Goal: Information Seeking & Learning: Learn about a topic

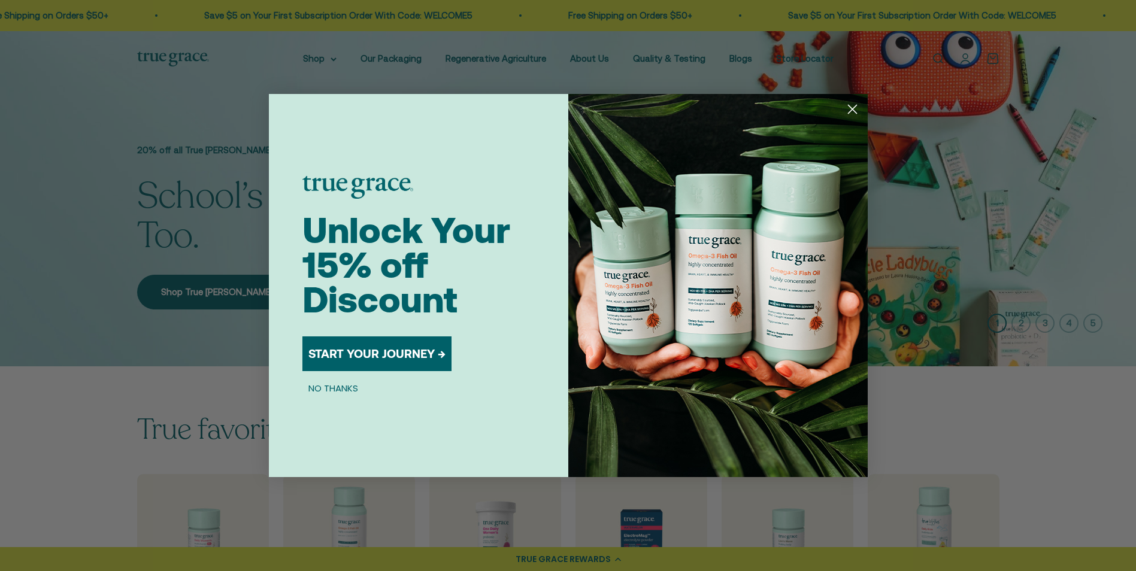
scroll to position [26, 0]
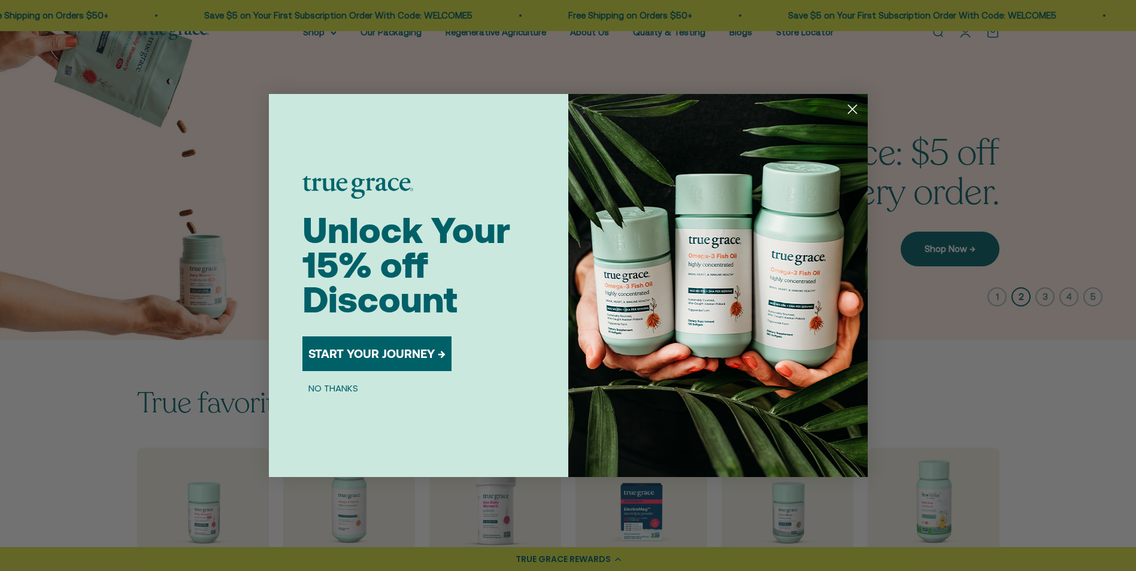
click at [853, 108] on circle "Close dialog" at bounding box center [852, 109] width 20 height 20
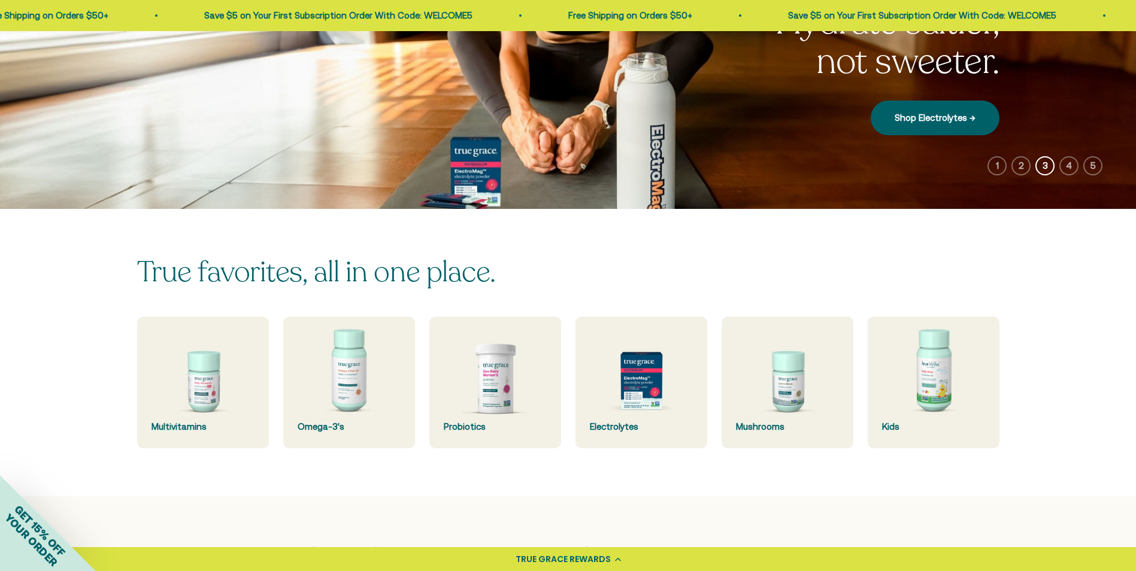
scroll to position [295, 0]
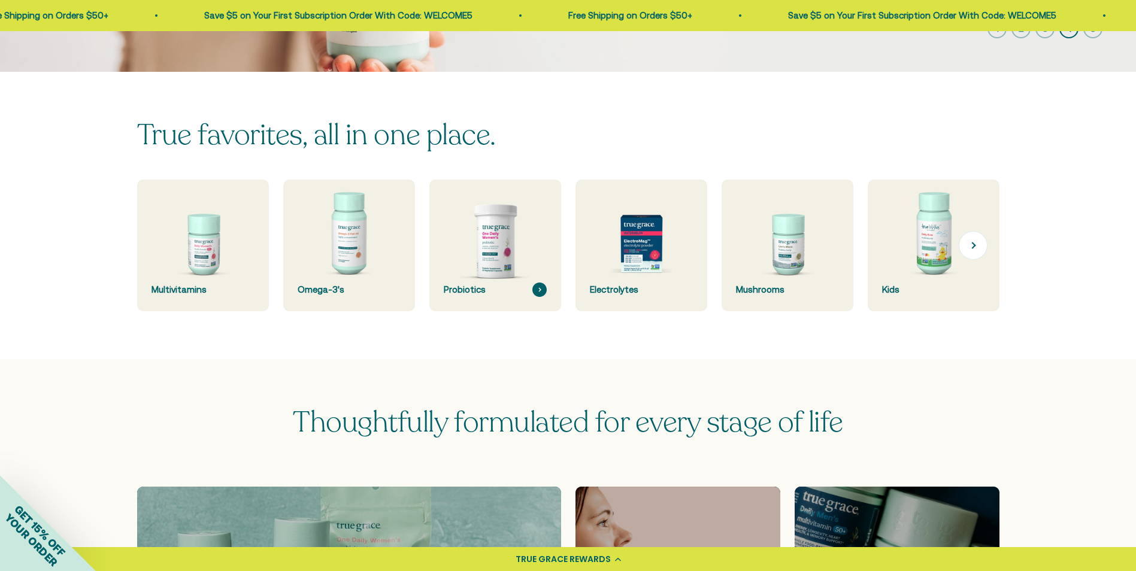
click at [464, 223] on img at bounding box center [495, 246] width 140 height 140
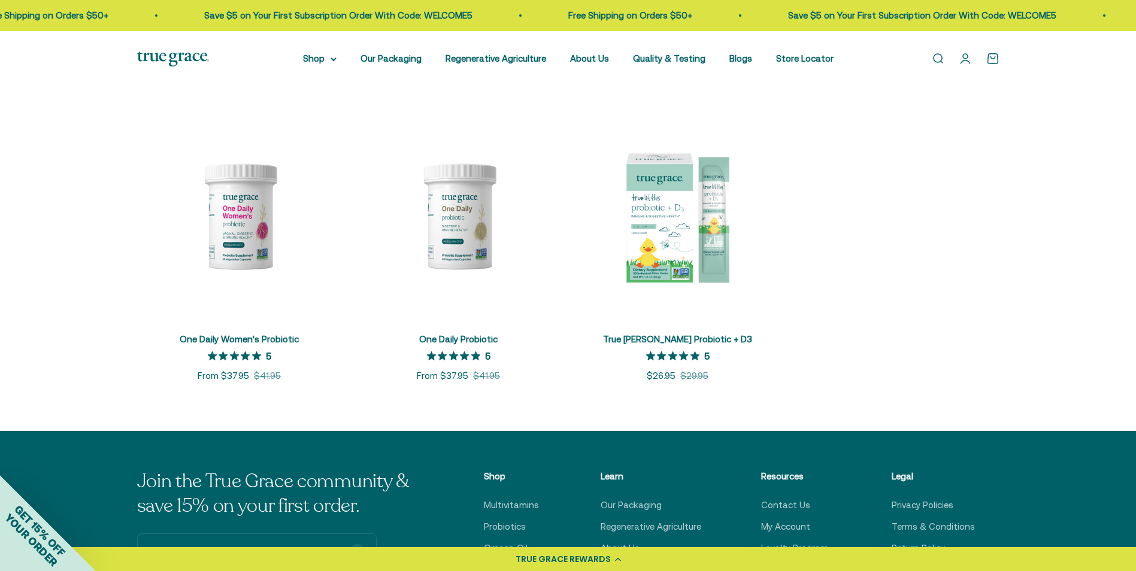
scroll to position [223, 0]
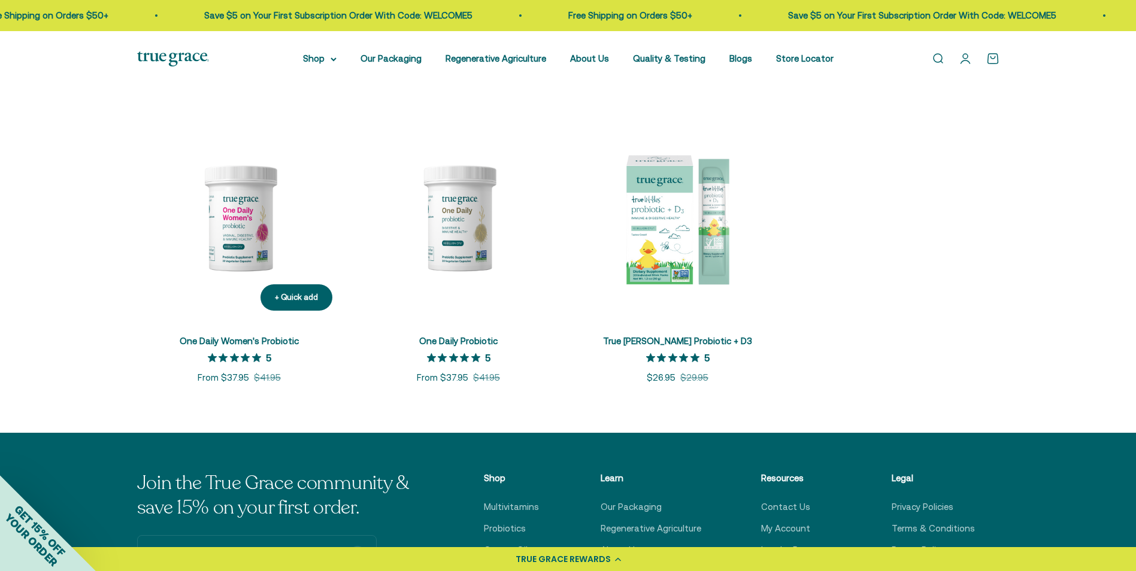
click at [258, 213] on img at bounding box center [239, 218] width 205 height 205
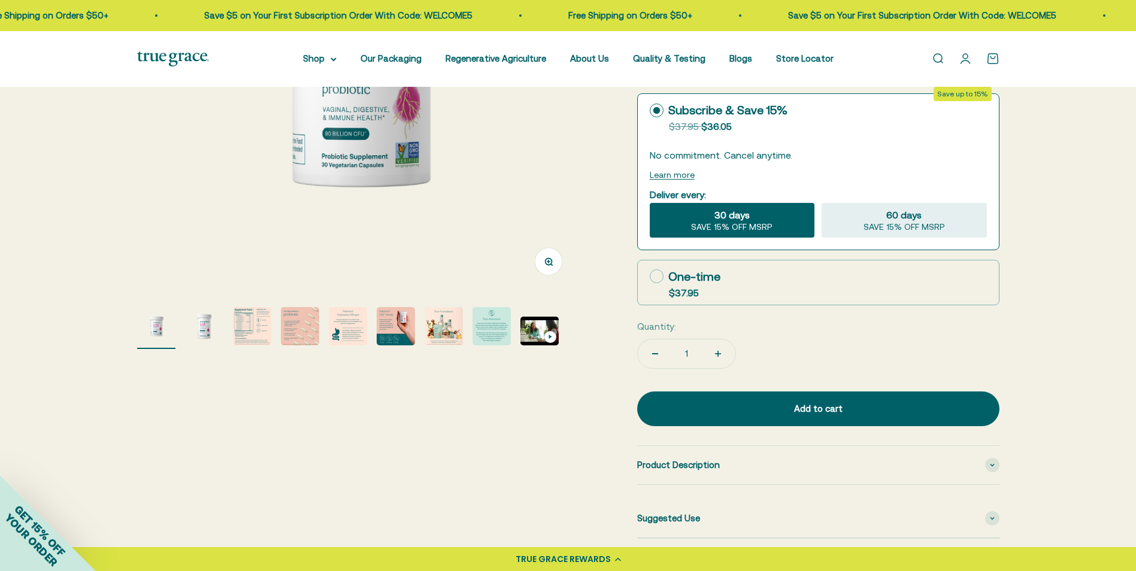
scroll to position [163, 0]
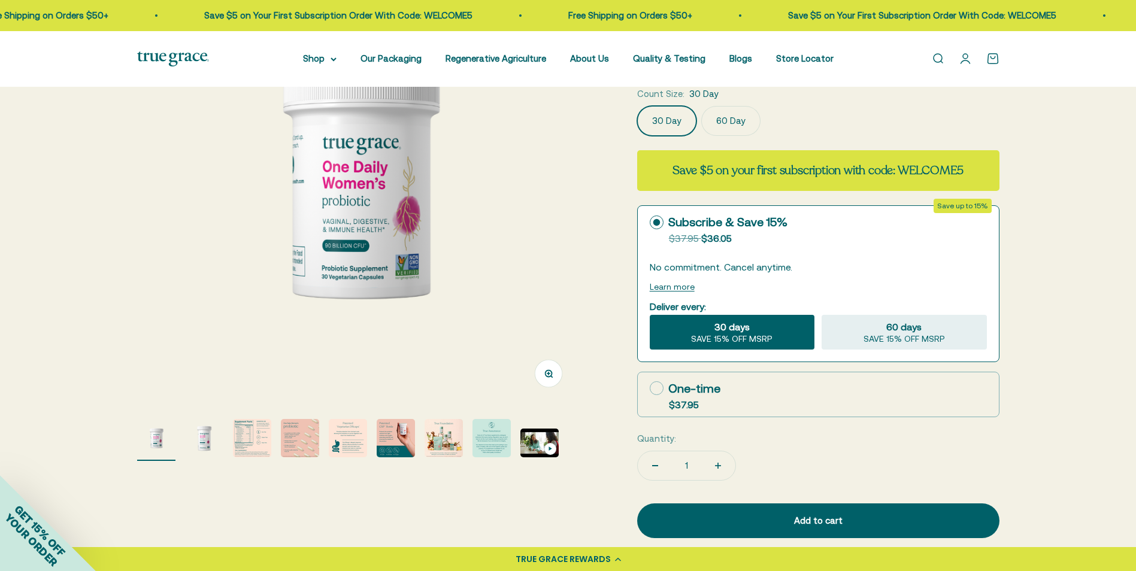
click at [199, 440] on img "Go to item 2" at bounding box center [204, 438] width 38 height 38
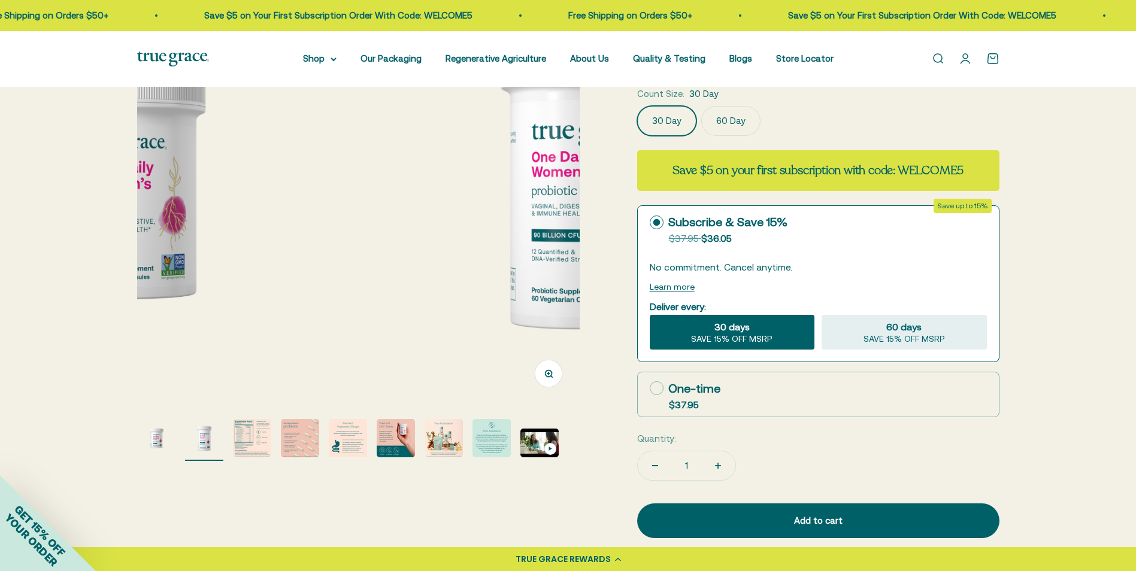
scroll to position [0, 457]
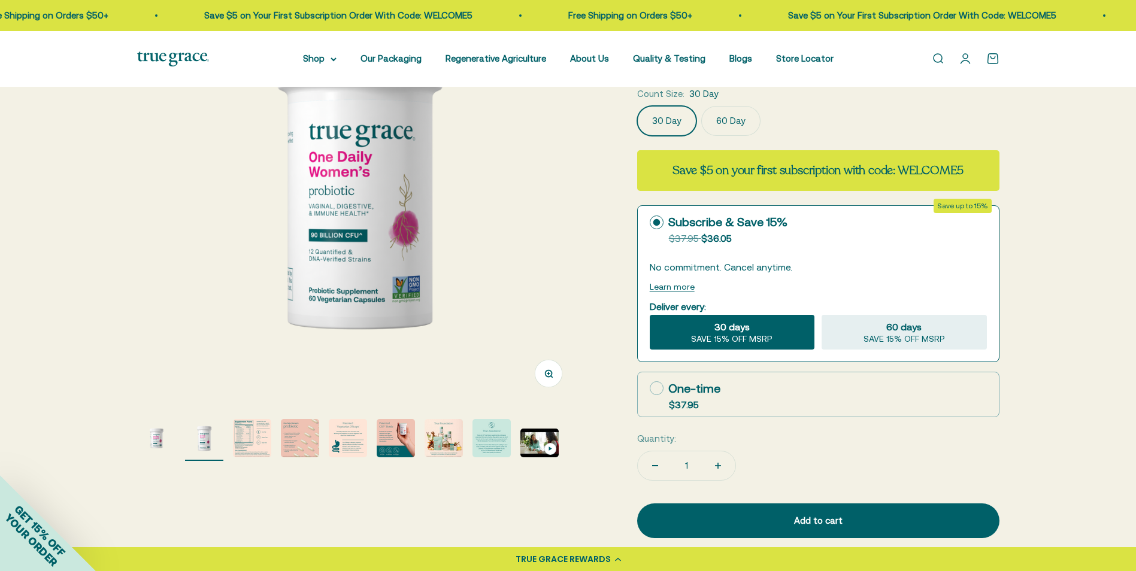
click at [258, 438] on img "Go to item 3" at bounding box center [252, 438] width 38 height 38
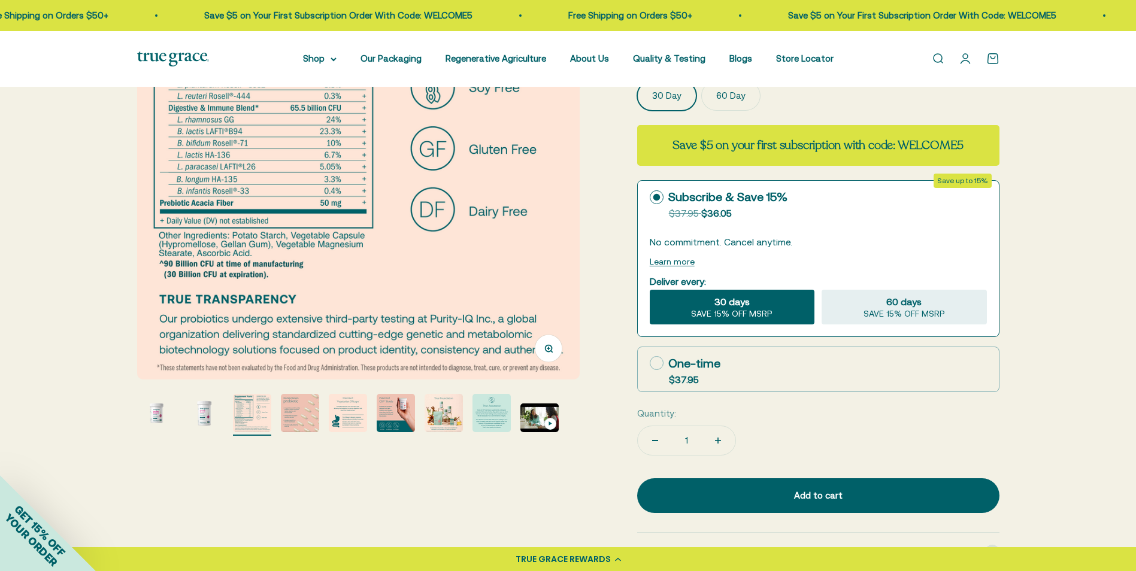
scroll to position [198, 0]
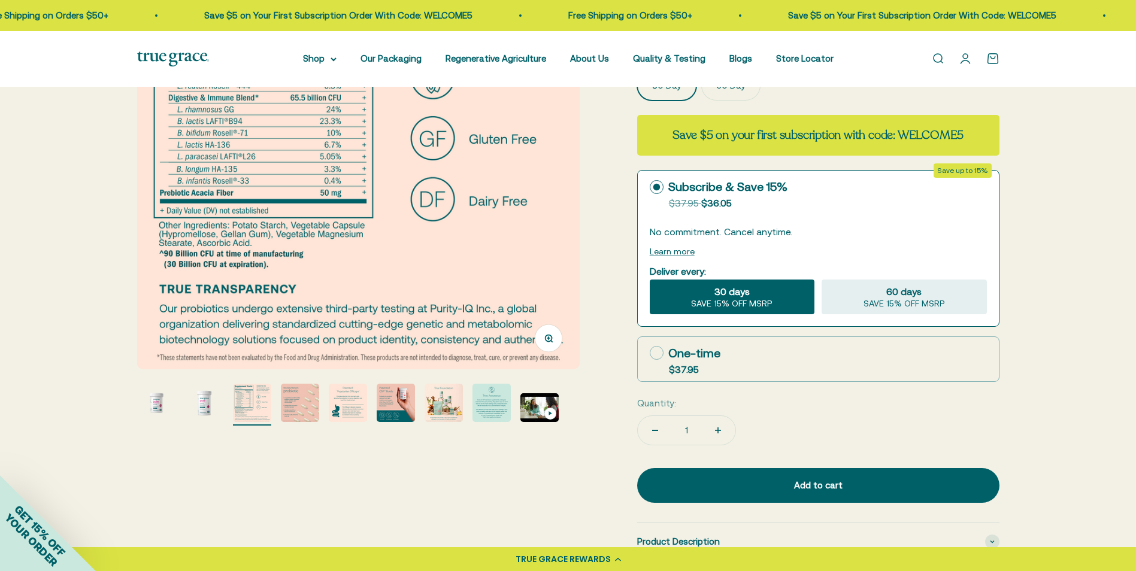
click at [303, 403] on img "Go to item 4" at bounding box center [300, 403] width 38 height 38
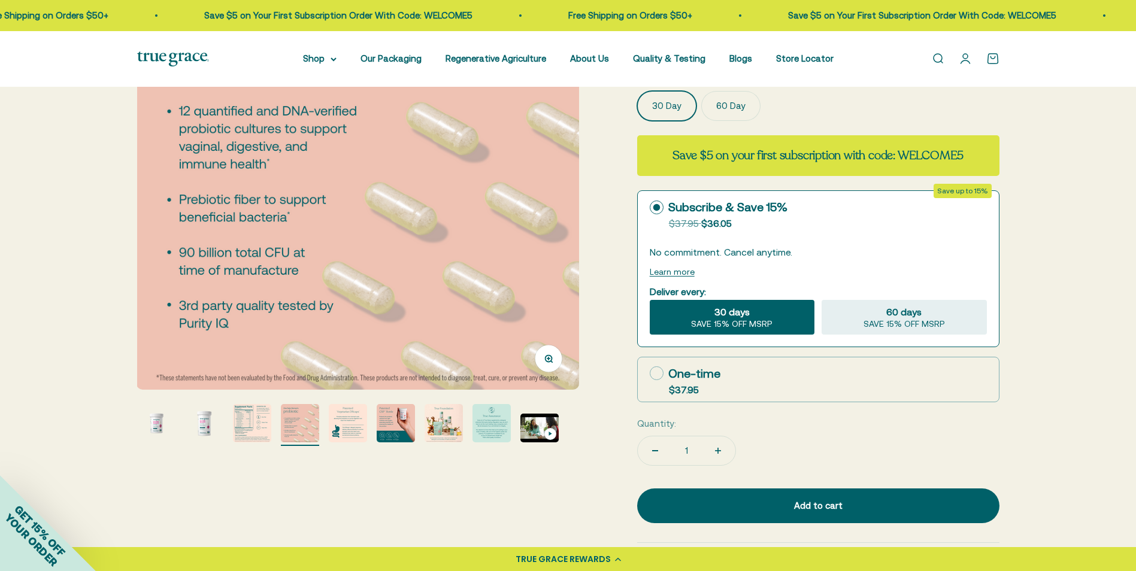
scroll to position [183, 0]
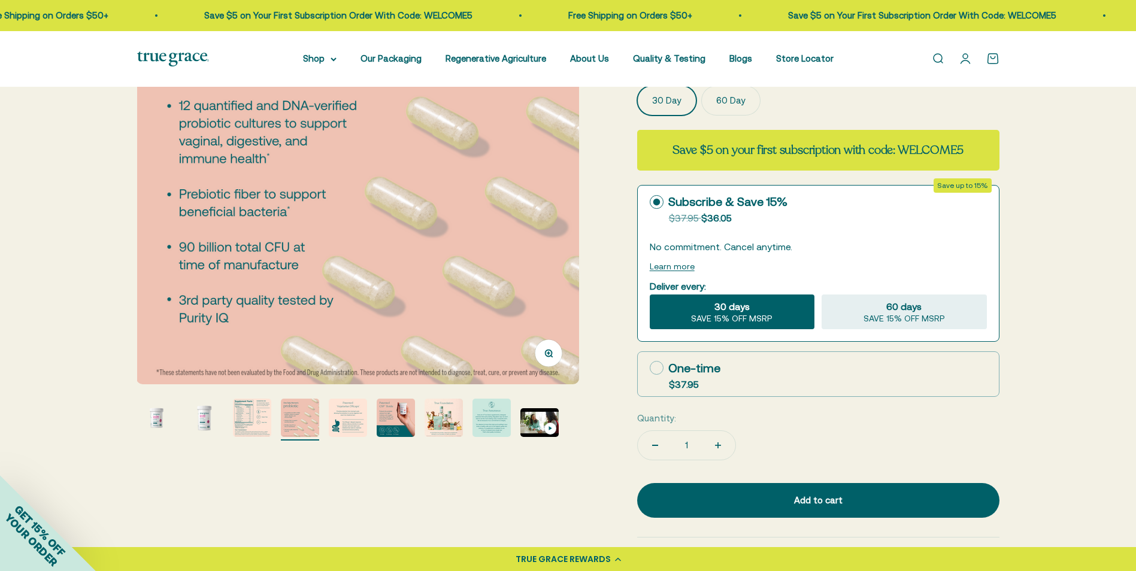
click at [347, 427] on img "Go to item 5" at bounding box center [348, 418] width 38 height 38
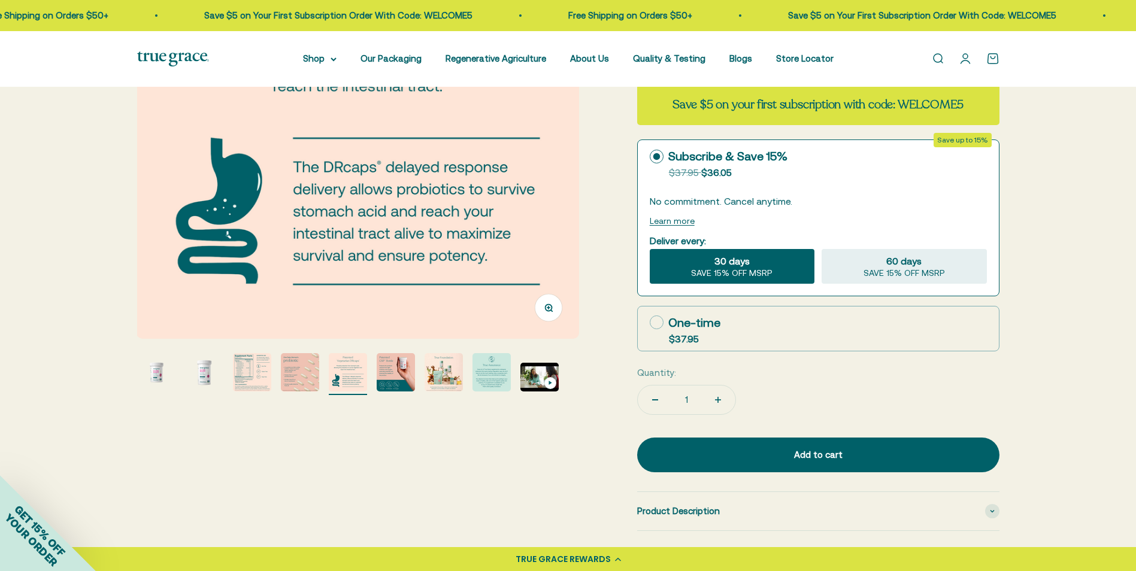
scroll to position [239, 0]
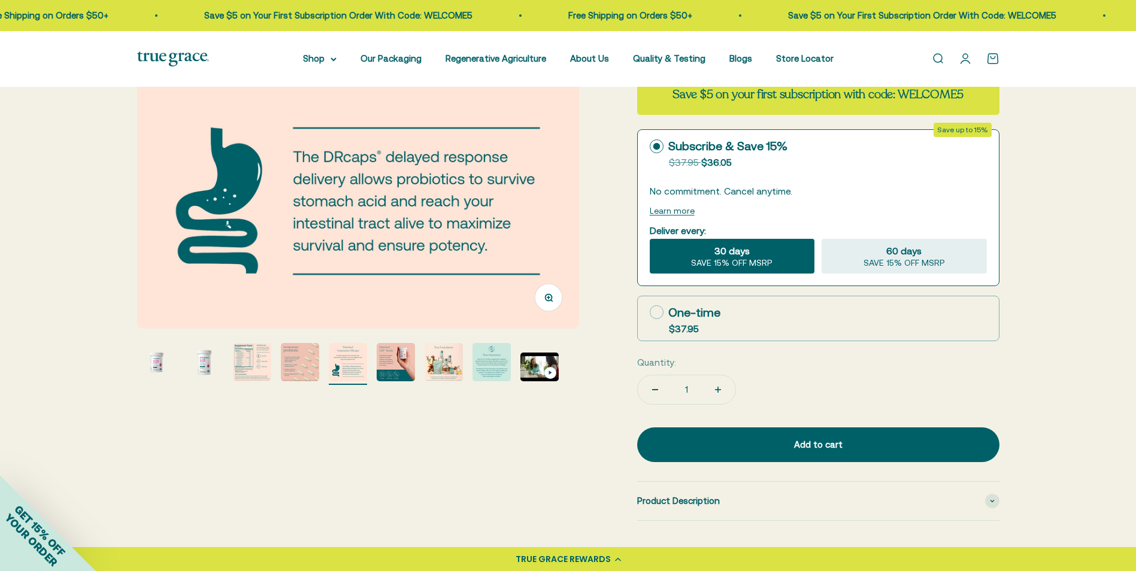
click at [394, 353] on img "Go to item 6" at bounding box center [396, 362] width 38 height 38
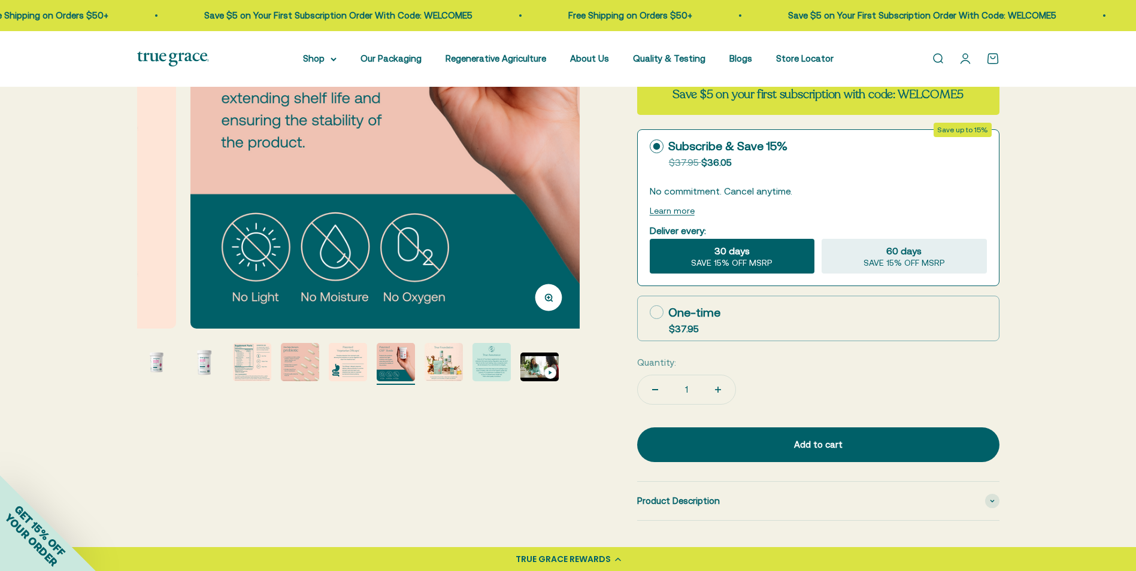
scroll to position [0, 2286]
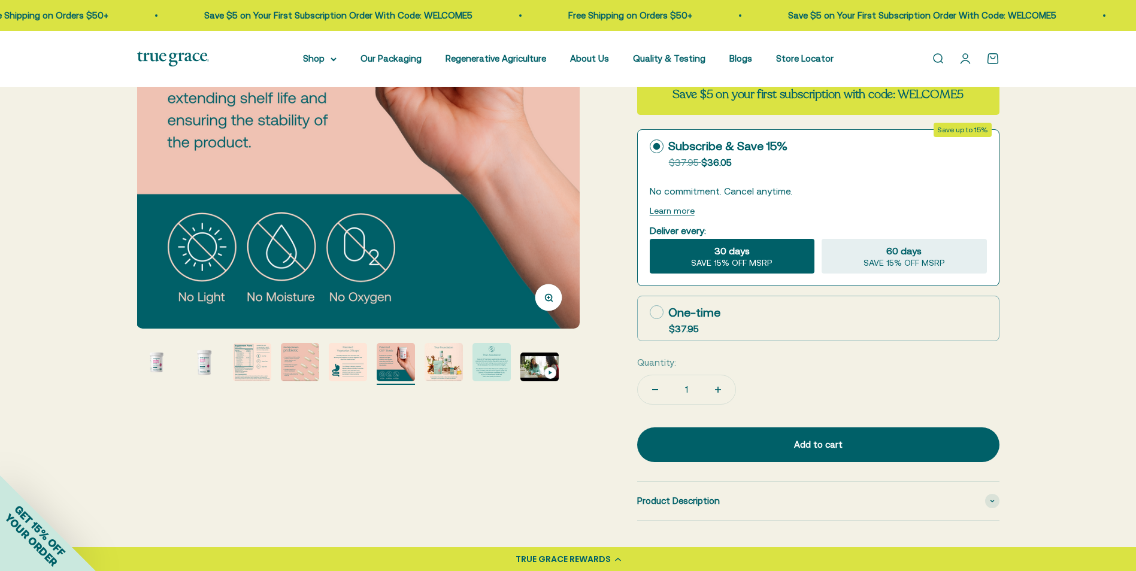
click at [444, 365] on img "Go to item 7" at bounding box center [444, 362] width 38 height 38
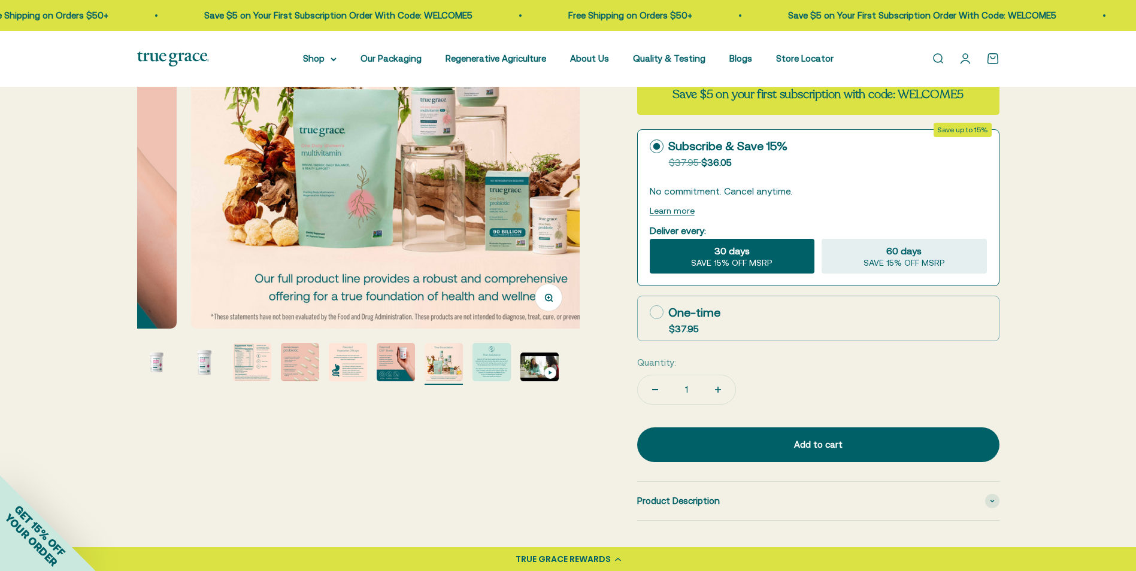
scroll to position [0, 2743]
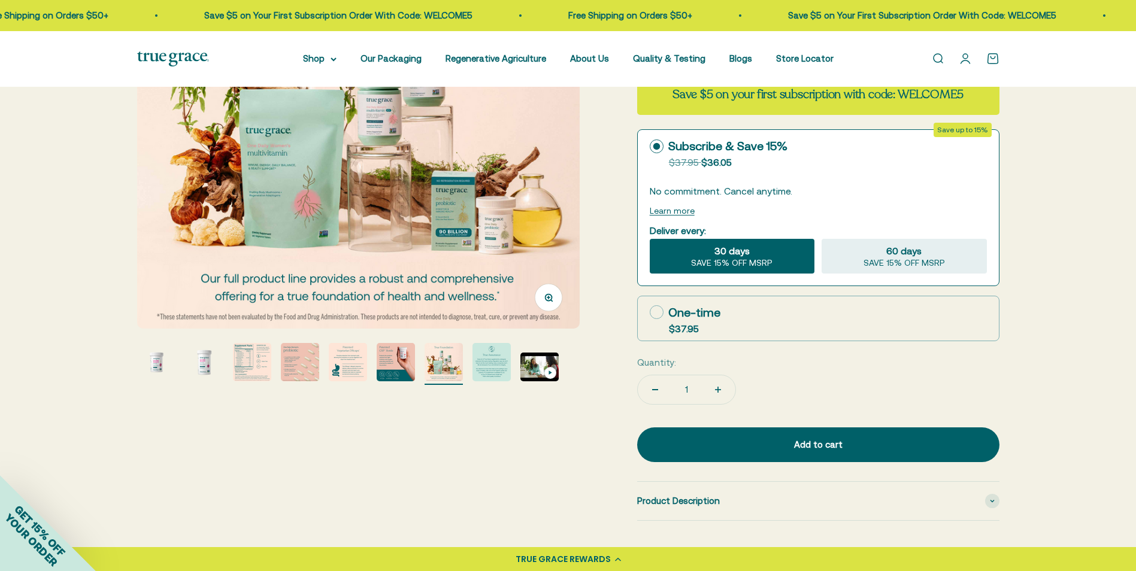
click at [482, 364] on img "Go to item 8" at bounding box center [492, 362] width 38 height 38
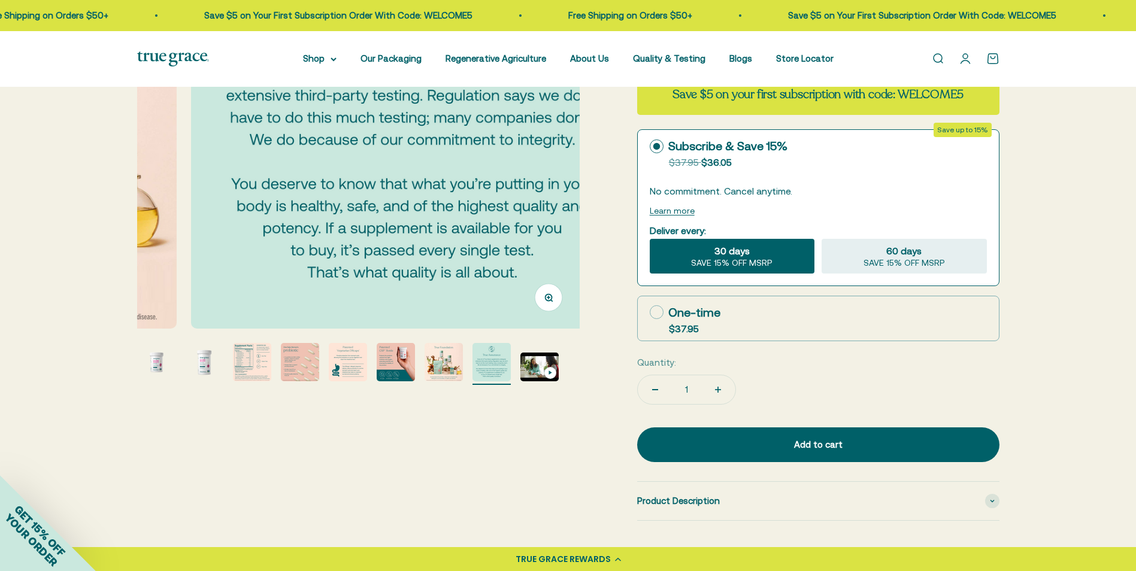
scroll to position [0, 3200]
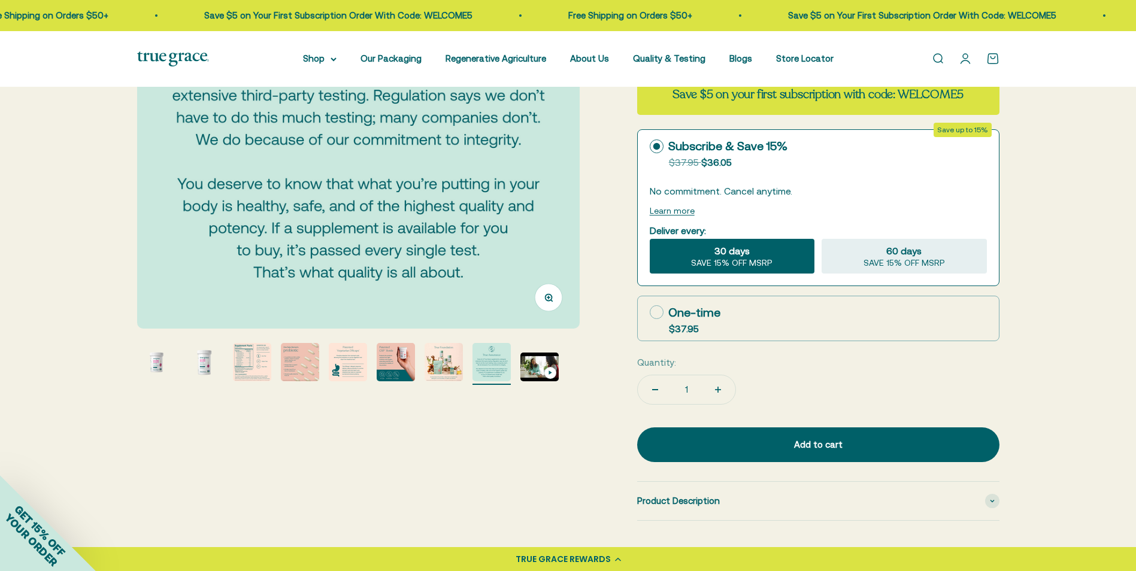
click at [304, 367] on img "Go to item 4" at bounding box center [300, 362] width 38 height 38
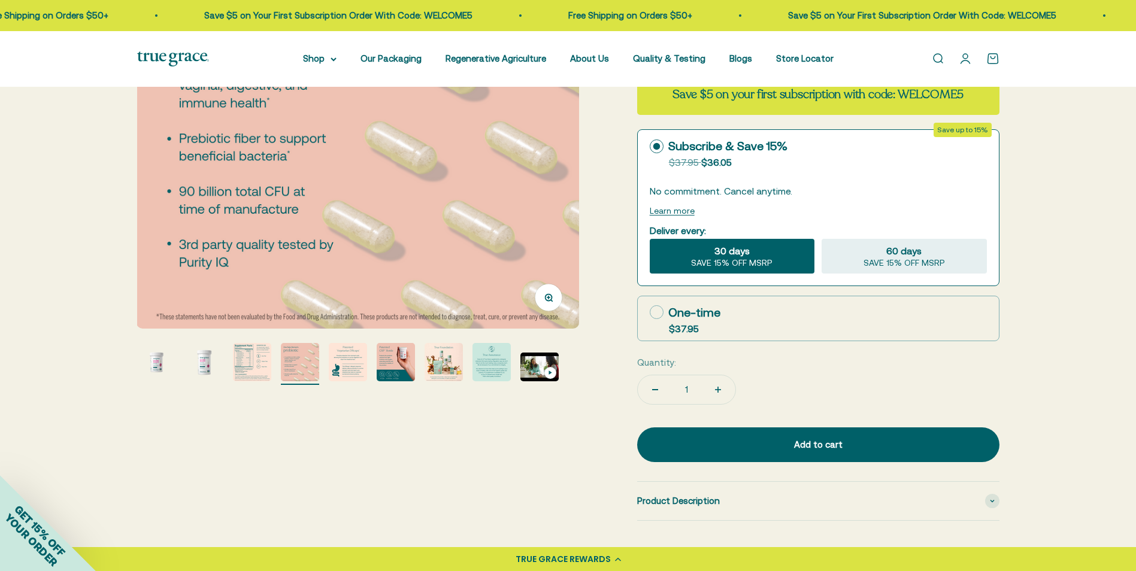
click at [259, 363] on img "Go to item 3" at bounding box center [252, 362] width 38 height 38
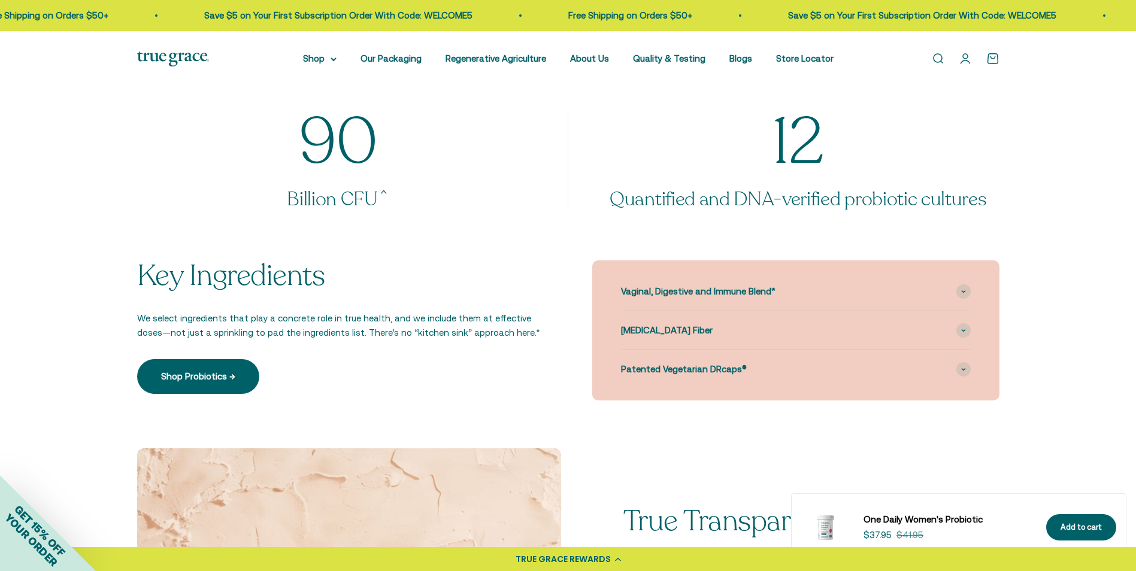
scroll to position [982, 0]
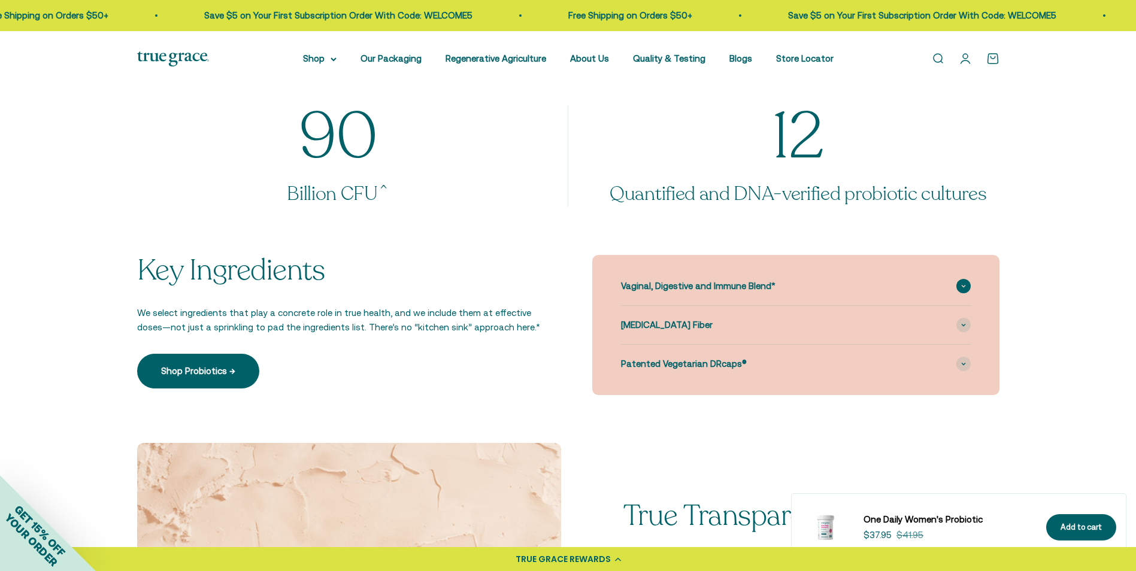
click at [959, 281] on span at bounding box center [964, 286] width 14 height 14
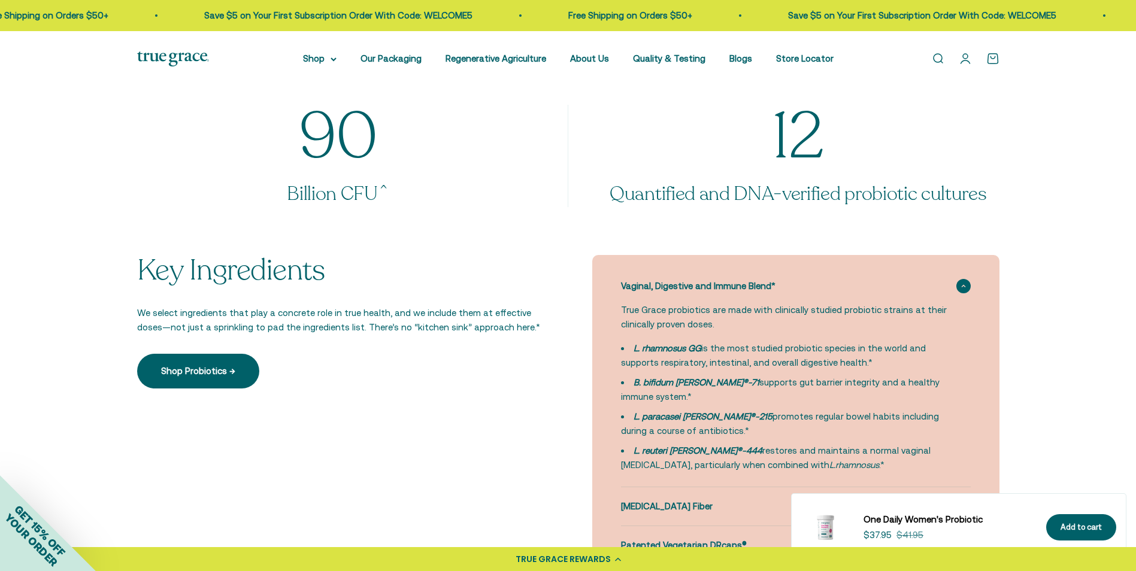
click at [959, 281] on span at bounding box center [964, 286] width 14 height 14
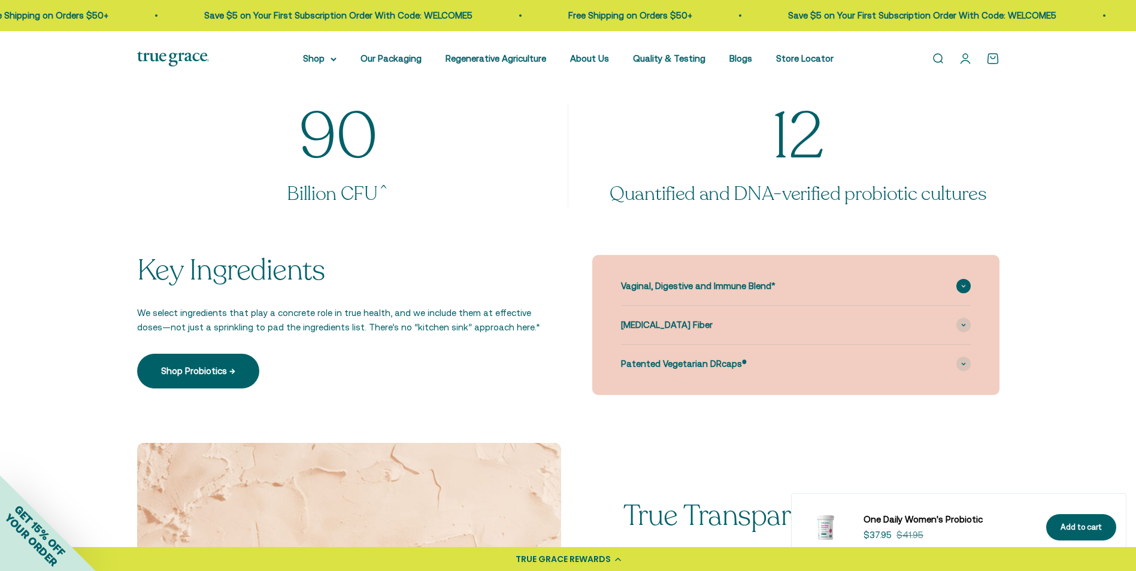
click at [959, 281] on span at bounding box center [964, 286] width 14 height 14
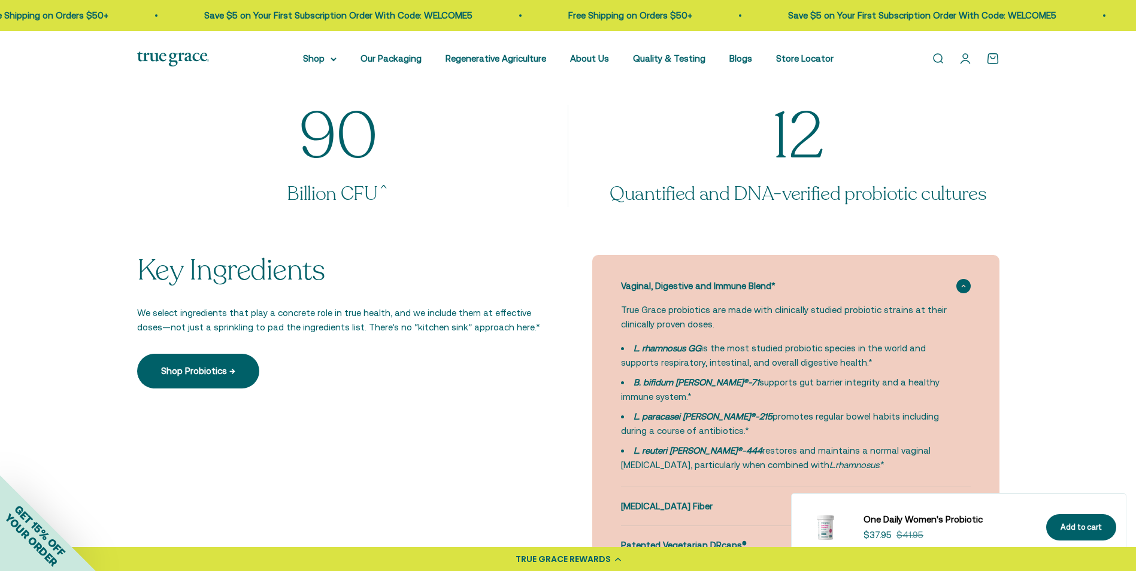
click at [959, 281] on span at bounding box center [964, 286] width 14 height 14
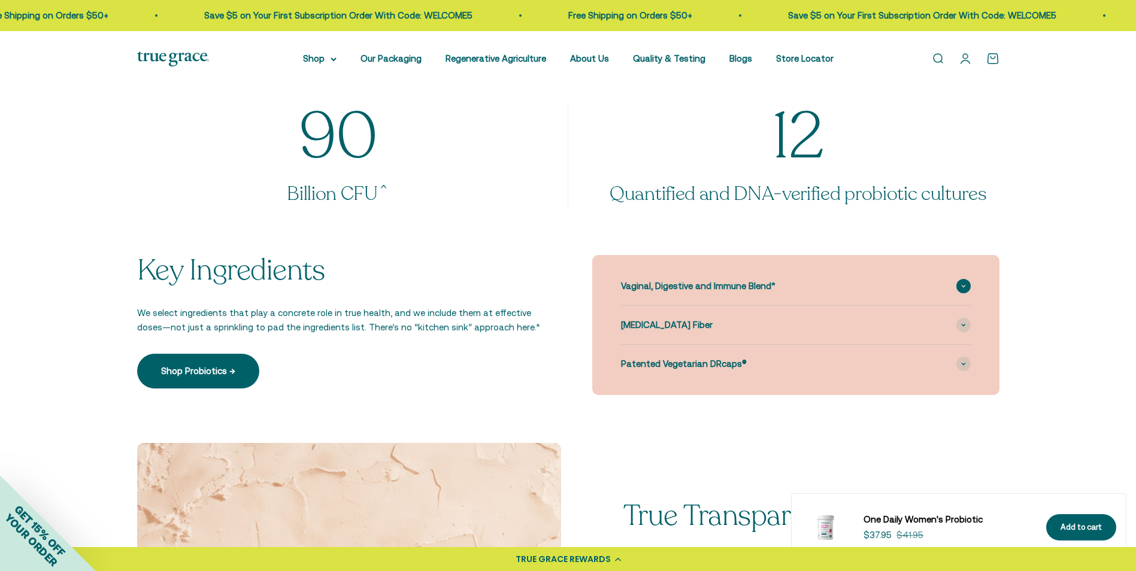
click at [959, 281] on span at bounding box center [964, 286] width 14 height 14
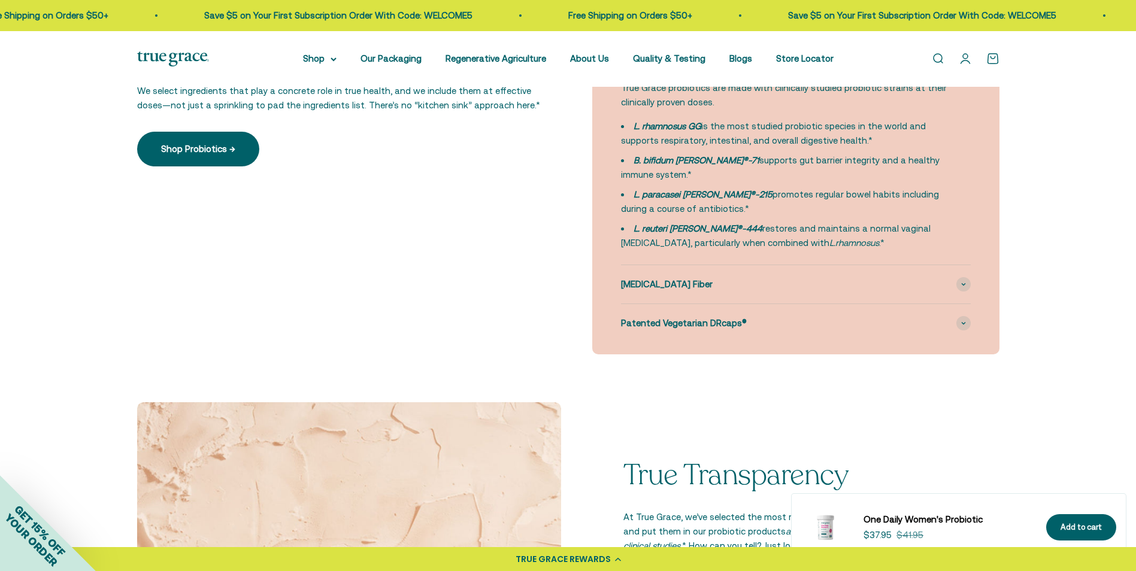
scroll to position [1209, 0]
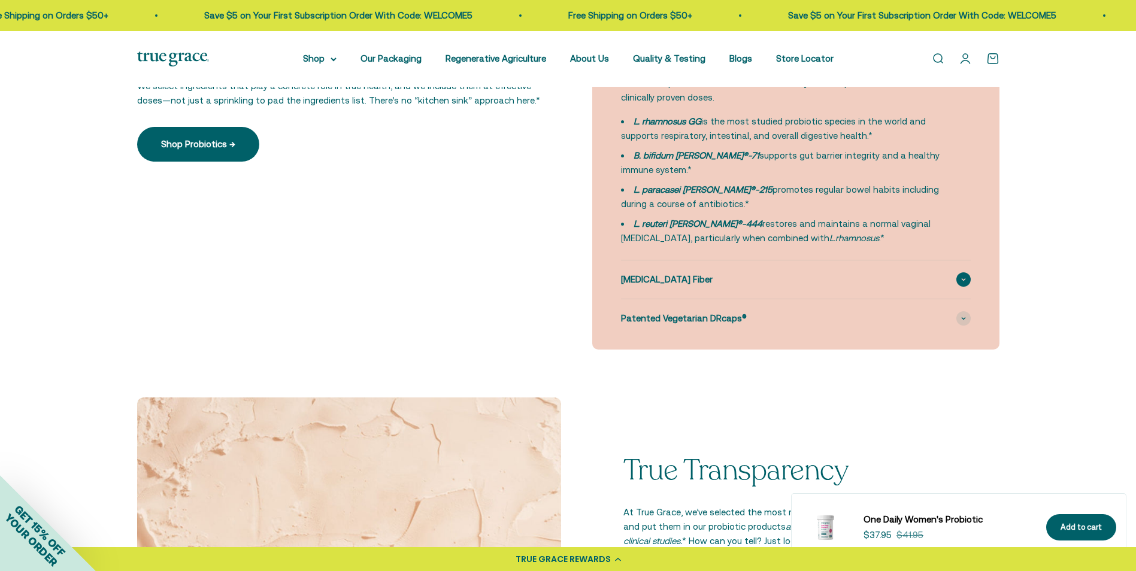
click at [964, 276] on span at bounding box center [964, 280] width 14 height 14
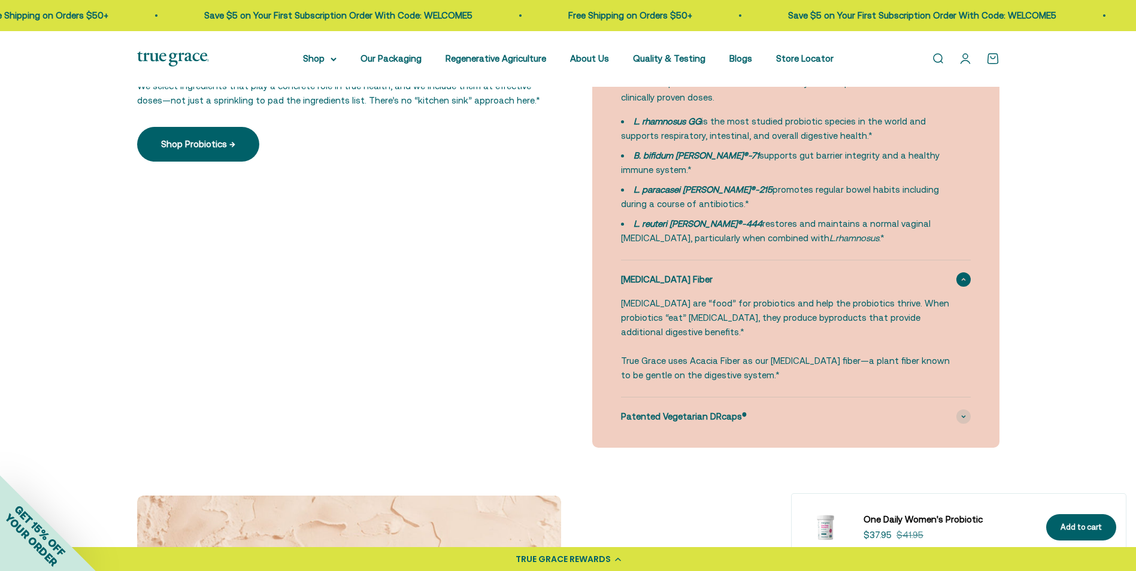
click at [964, 276] on span at bounding box center [964, 280] width 14 height 14
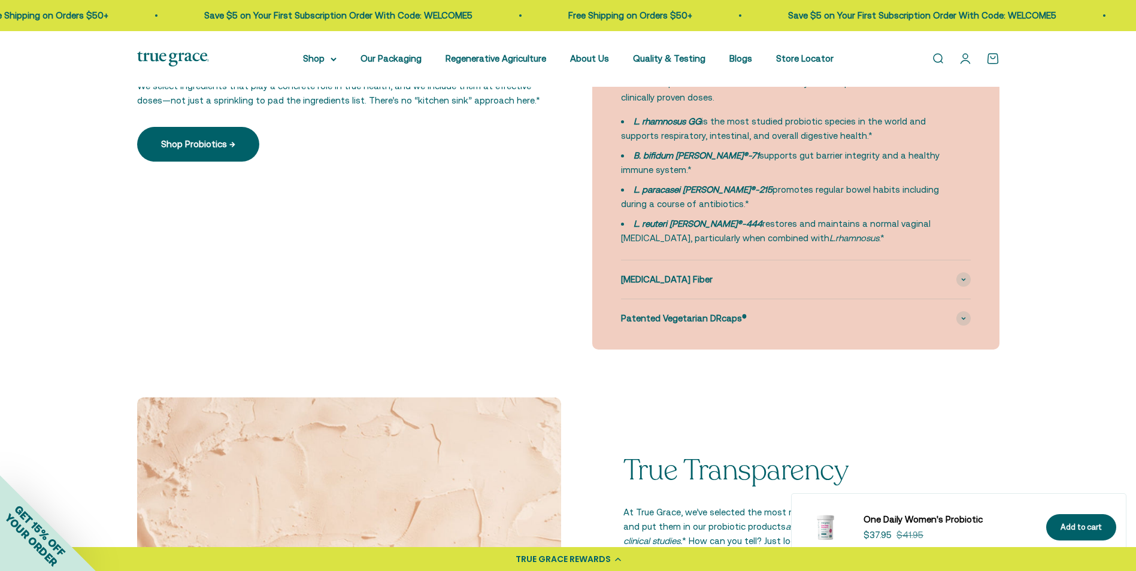
click at [966, 121] on div "True Grace probiotics are made with clinically studied probiotic strains at the…" at bounding box center [796, 161] width 350 height 170
click at [737, 92] on p "True Grace probiotics are made with clinically studied probiotic strains at the…" at bounding box center [788, 90] width 335 height 29
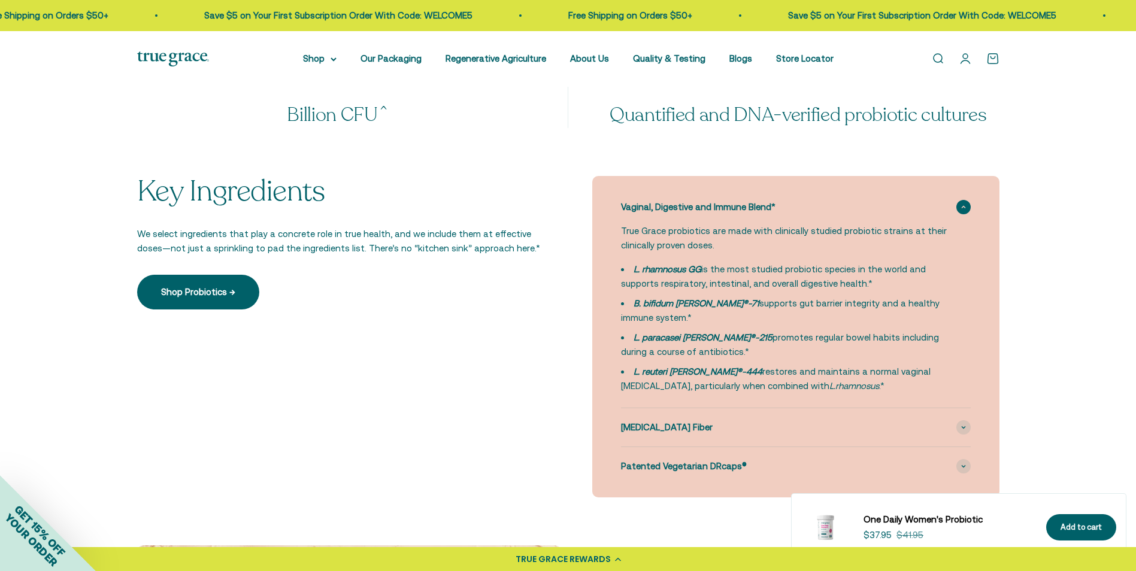
scroll to position [1055, 0]
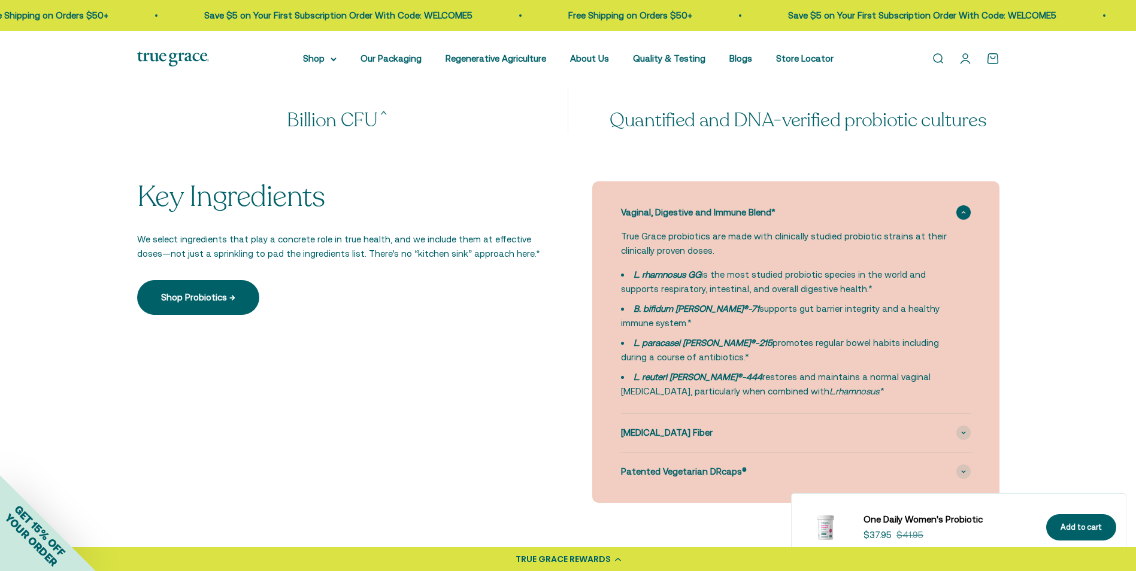
click at [958, 210] on span at bounding box center [964, 212] width 14 height 14
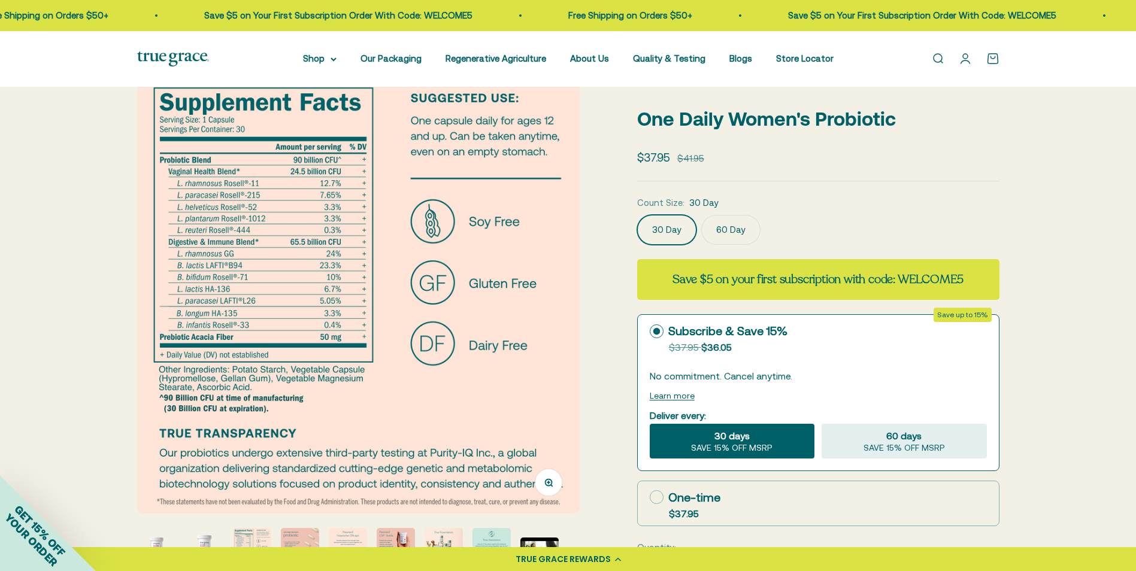
scroll to position [0, 0]
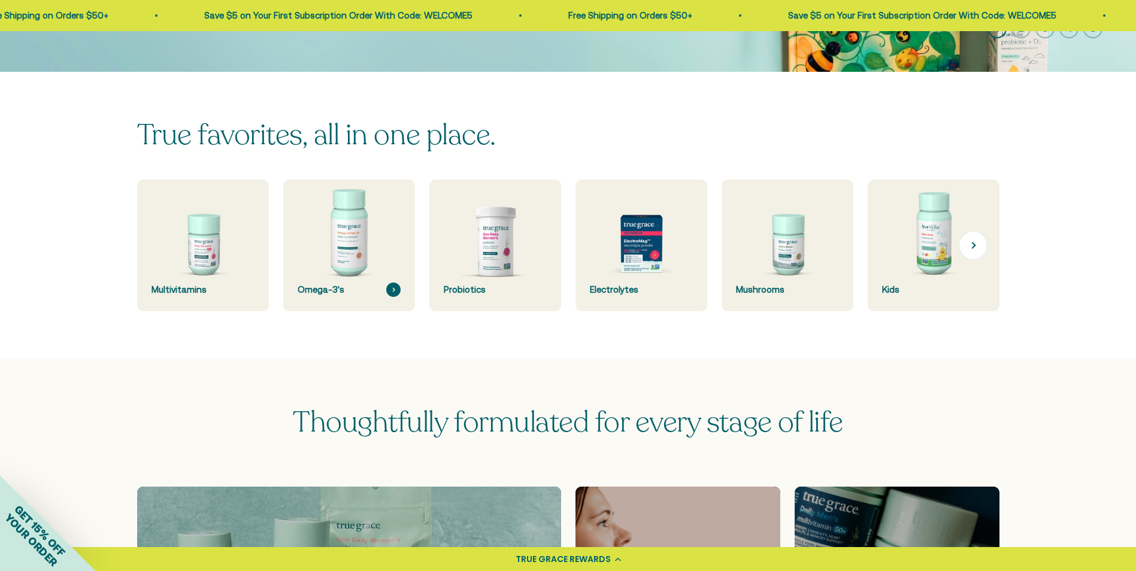
click at [370, 265] on img at bounding box center [349, 246] width 140 height 140
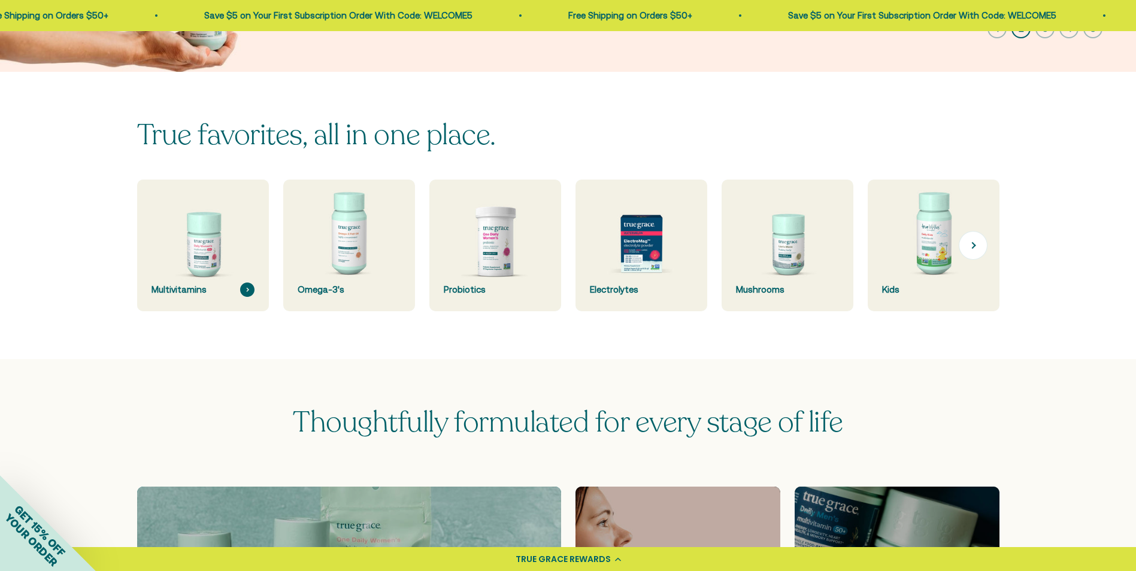
click at [199, 295] on div "Multivitamins" at bounding box center [203, 290] width 103 height 14
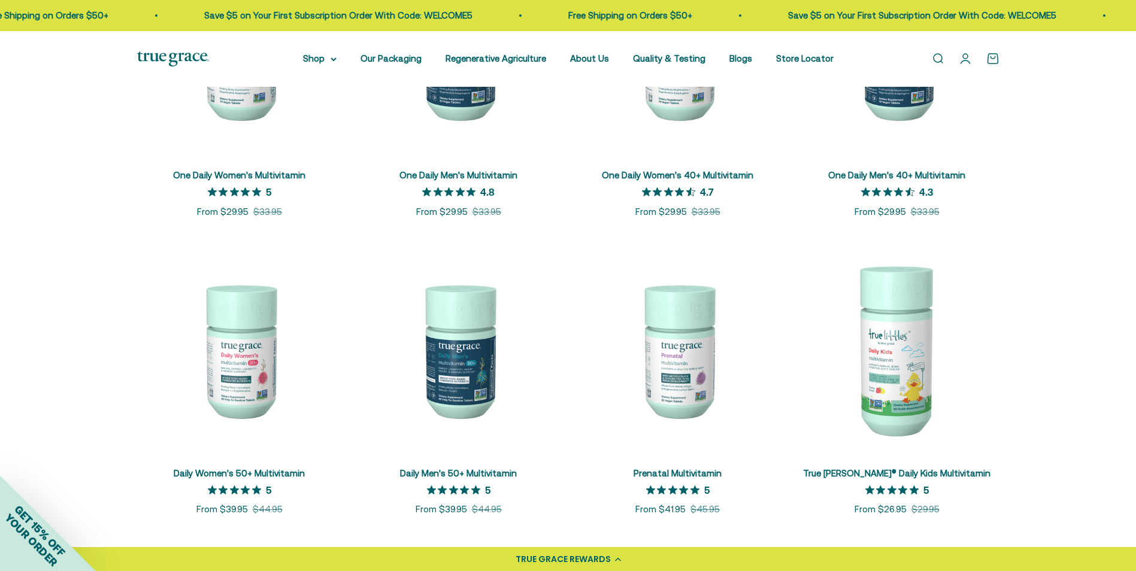
scroll to position [376, 0]
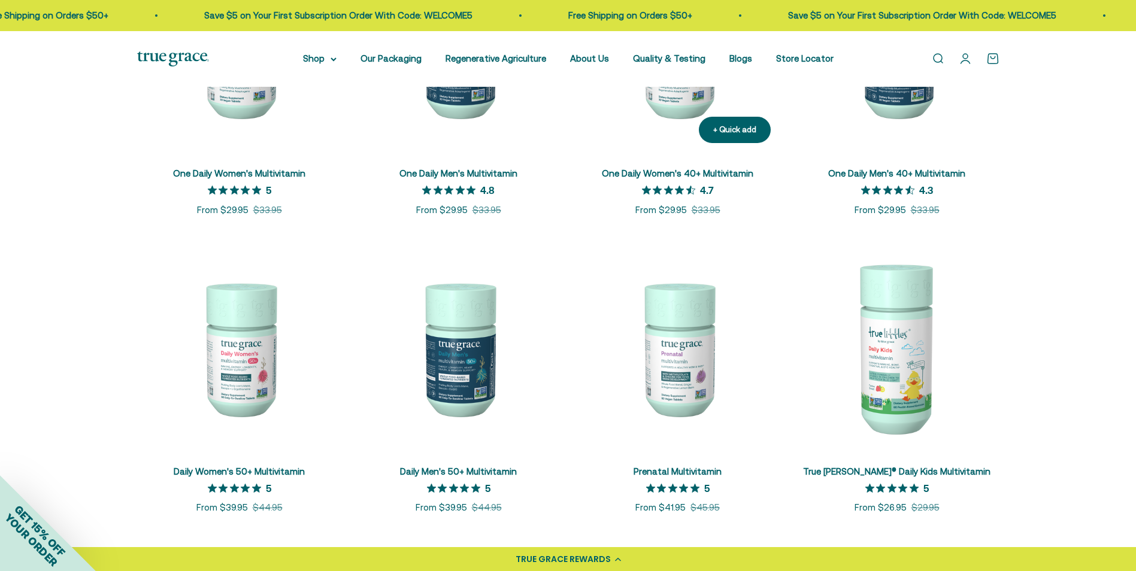
click at [675, 104] on img at bounding box center [678, 50] width 205 height 205
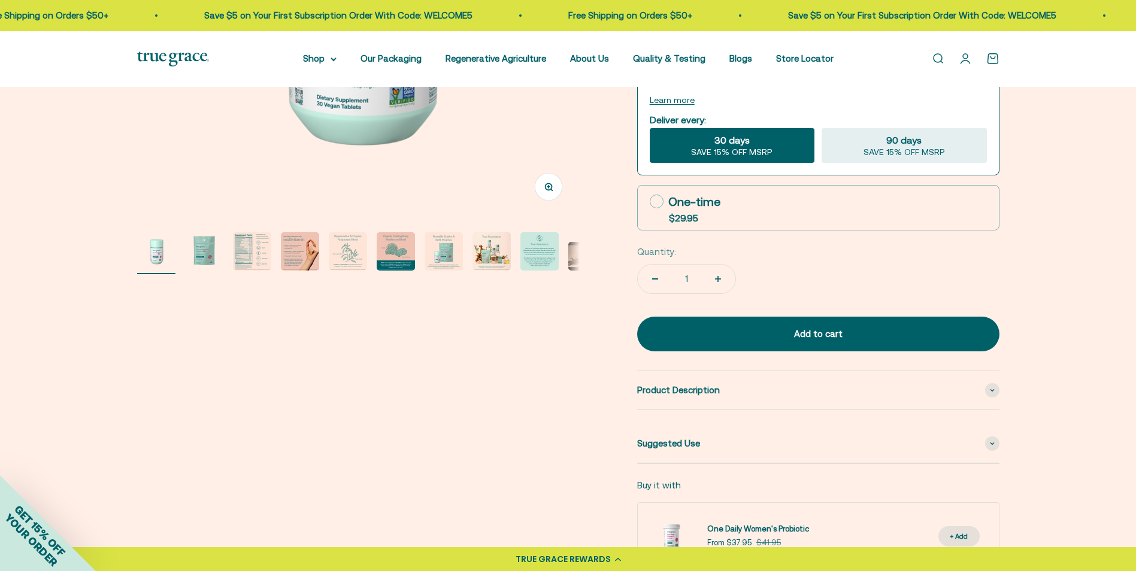
scroll to position [318, 0]
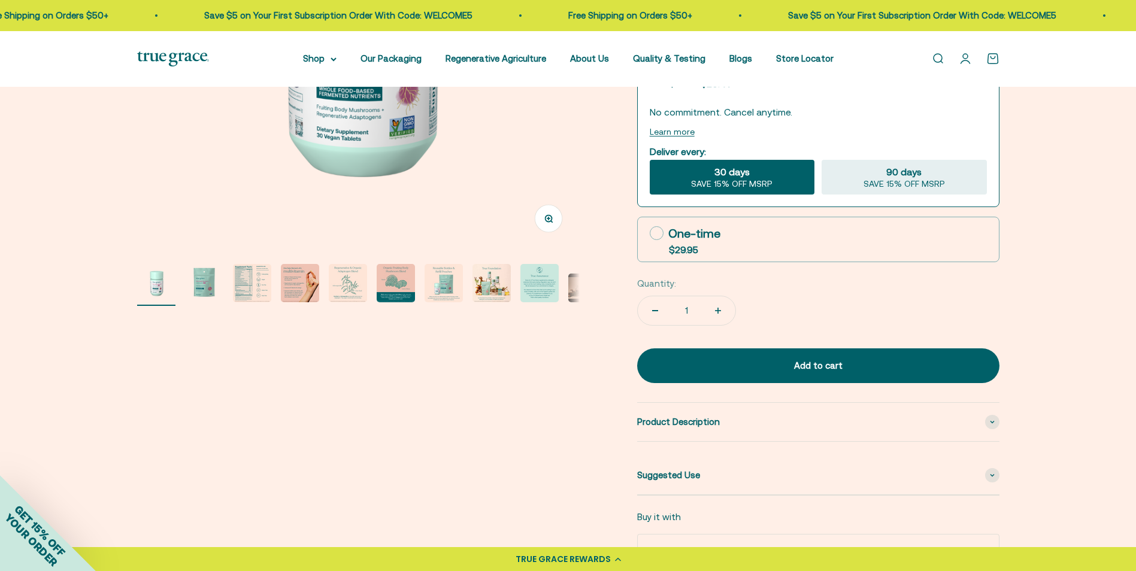
drag, startPoint x: 280, startPoint y: 278, endPoint x: 273, endPoint y: 279, distance: 6.7
click at [280, 279] on page-dots at bounding box center [358, 285] width 443 height 42
click at [259, 286] on img "Go to item 3" at bounding box center [252, 283] width 38 height 38
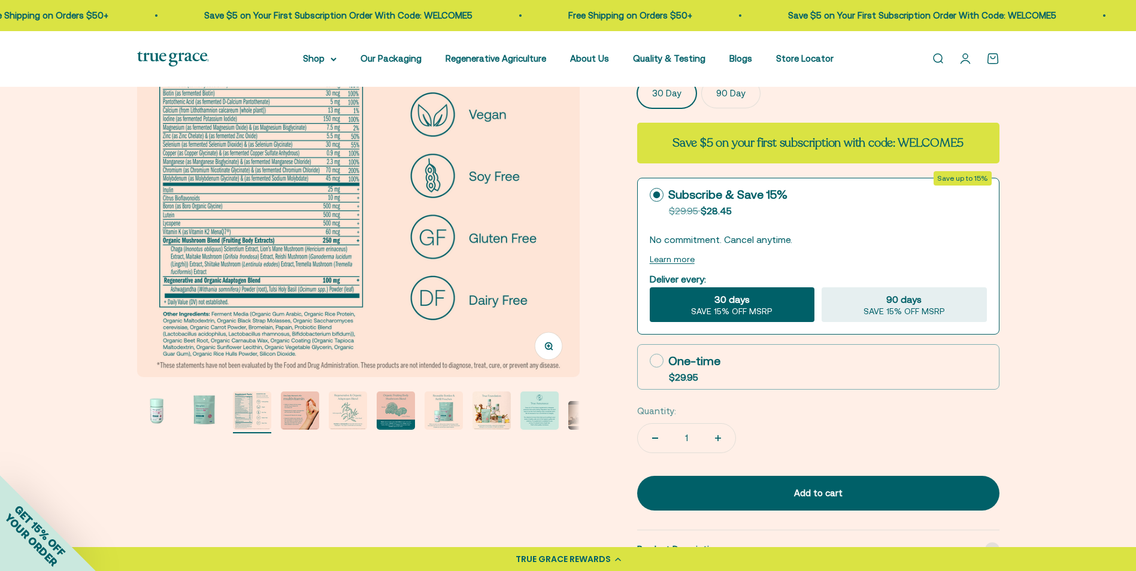
scroll to position [222, 0]
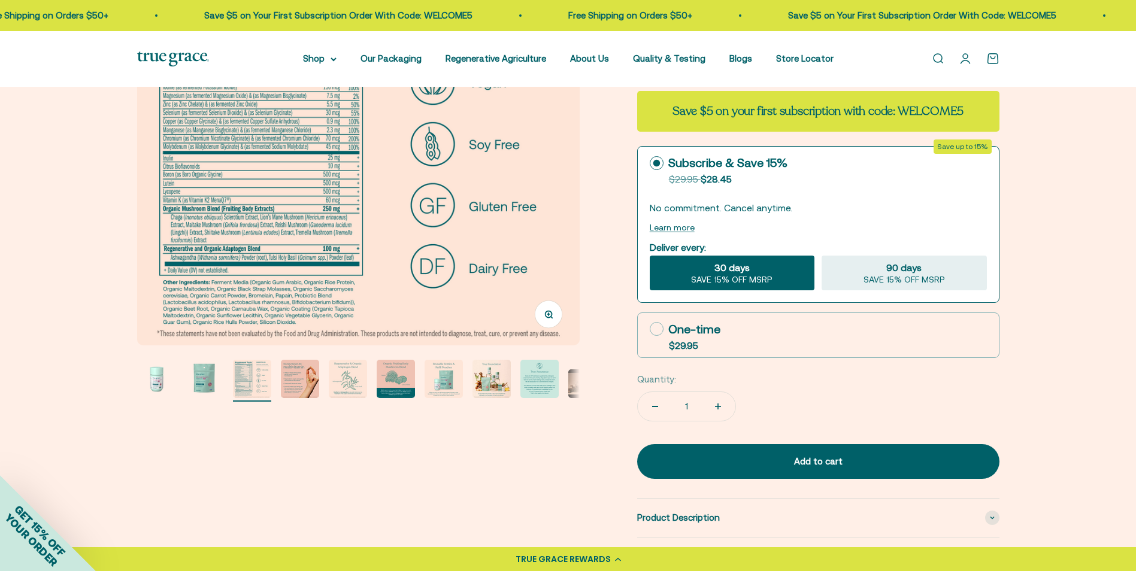
click at [352, 380] on img "Go to item 5" at bounding box center [348, 379] width 38 height 38
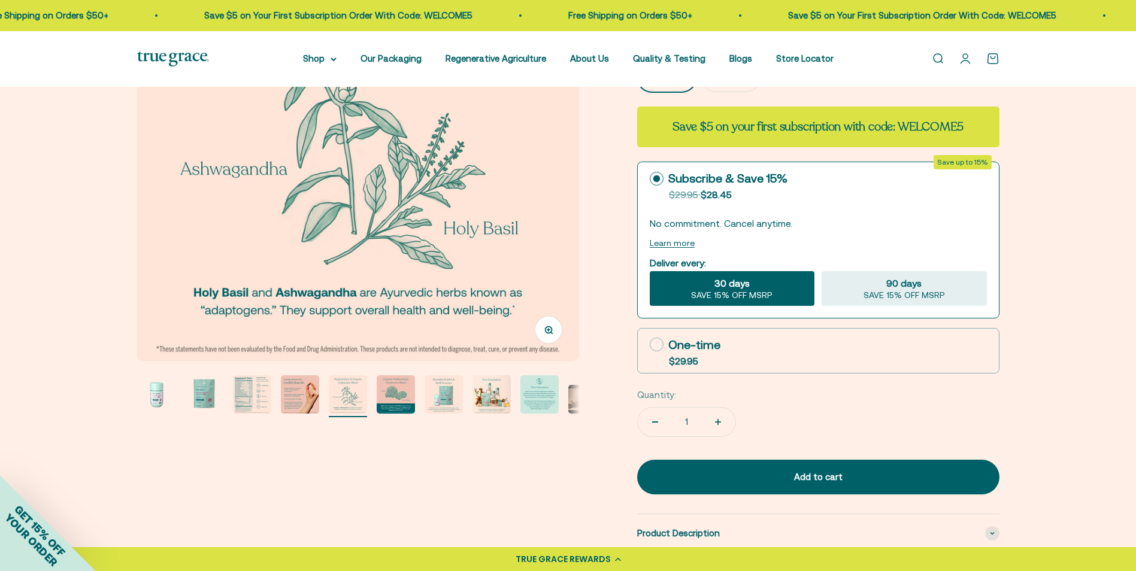
scroll to position [212, 0]
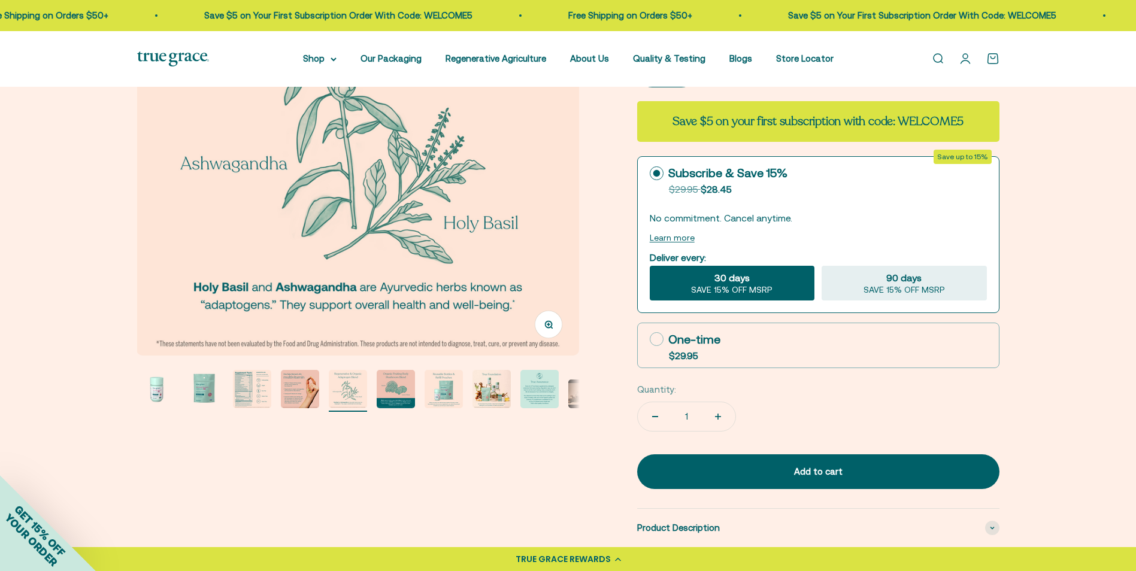
click at [247, 391] on img "Go to item 3" at bounding box center [252, 389] width 38 height 38
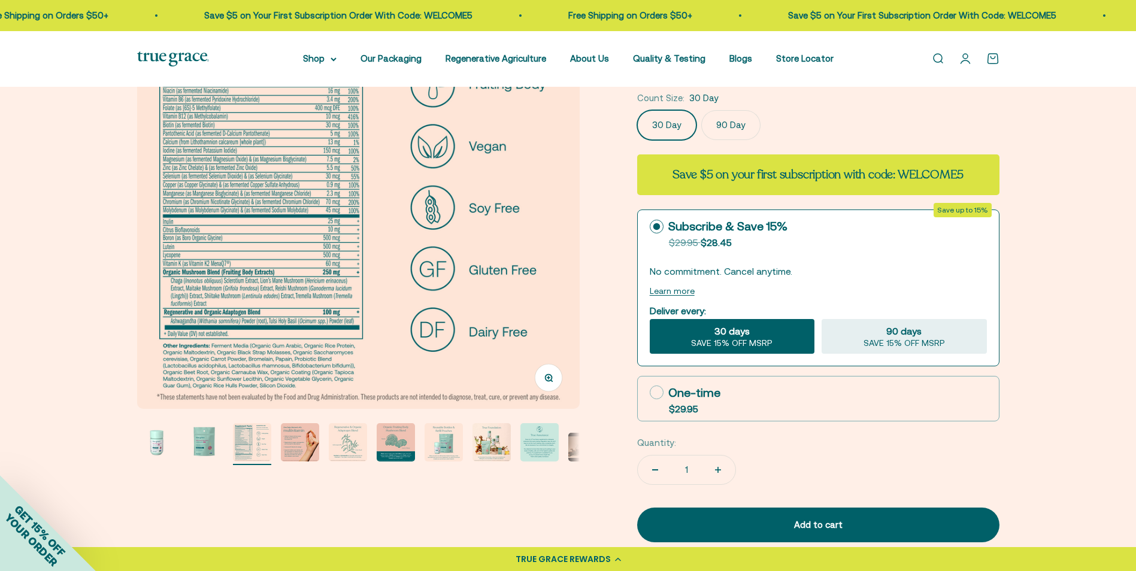
scroll to position [164, 0]
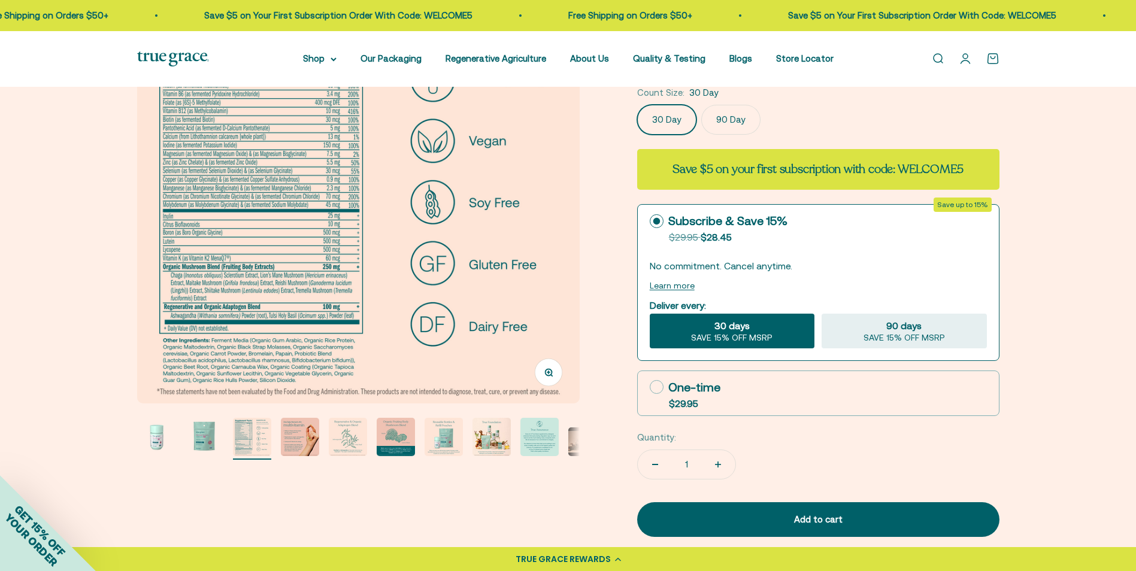
click at [396, 435] on img "Go to item 6" at bounding box center [396, 437] width 38 height 38
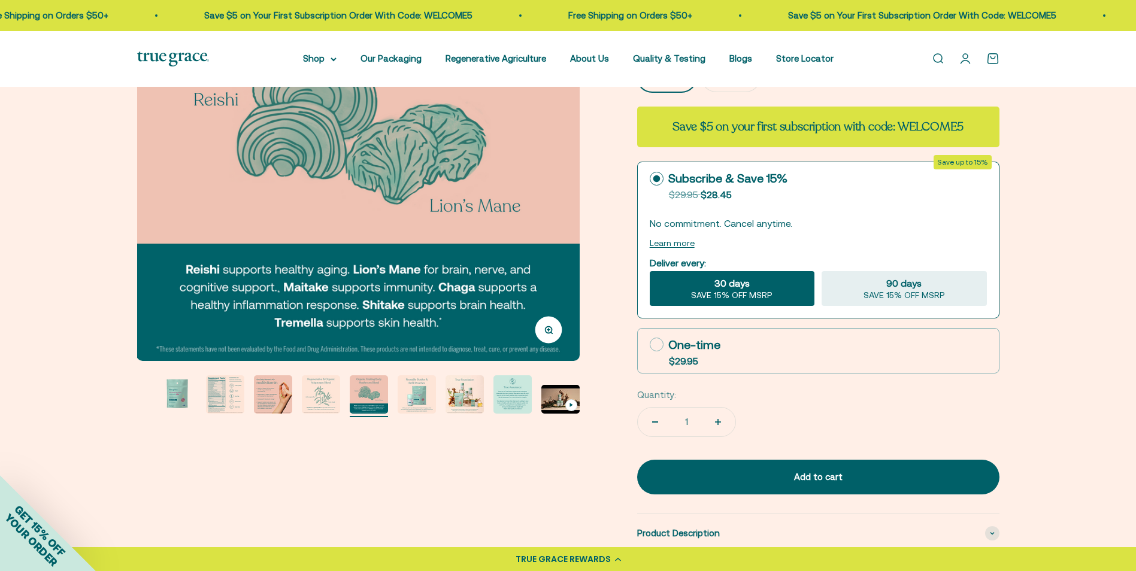
scroll to position [212, 0]
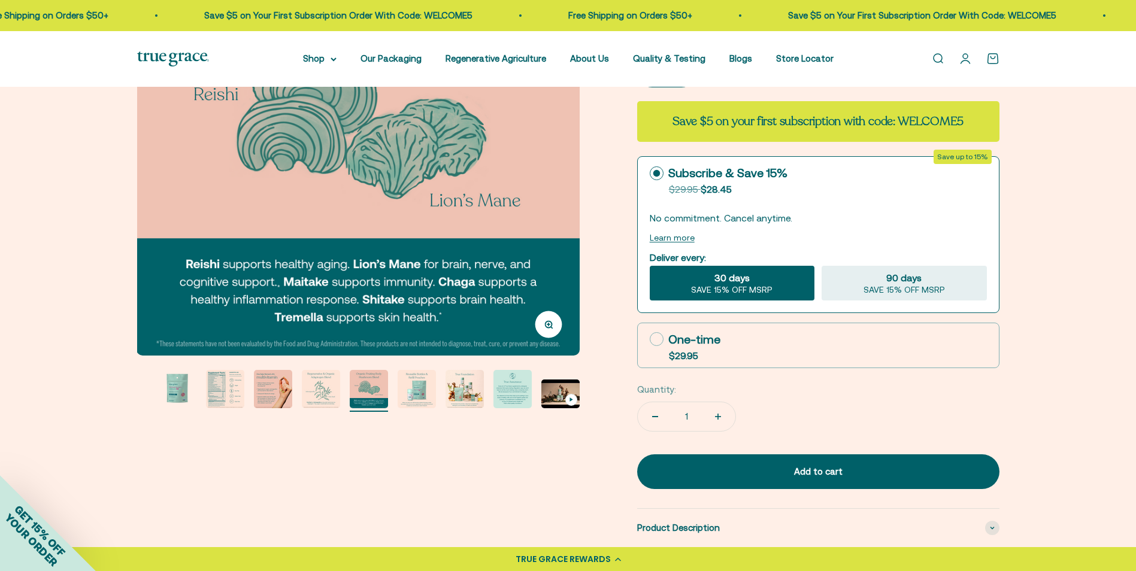
click at [419, 385] on img "Go to item 7" at bounding box center [417, 389] width 38 height 38
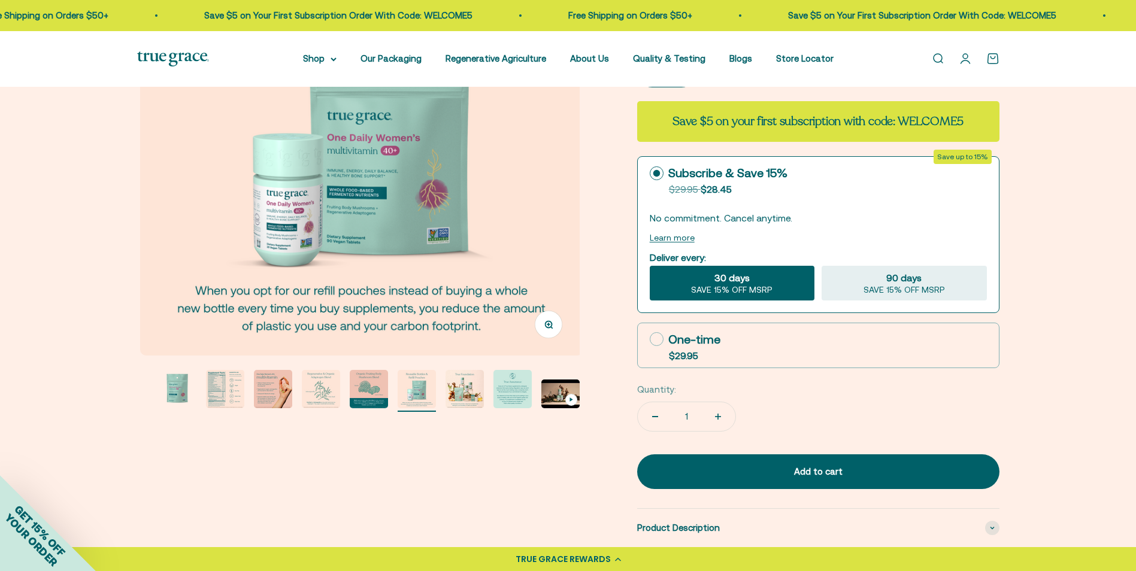
scroll to position [0, 2743]
click at [455, 389] on img "Go to item 8" at bounding box center [465, 389] width 38 height 38
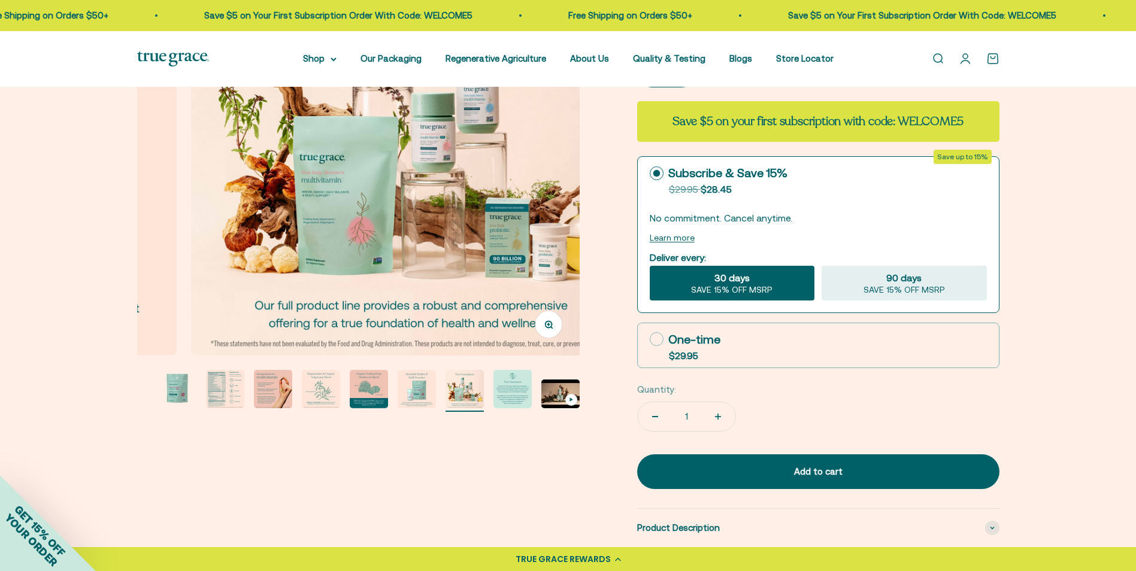
scroll to position [0, 3200]
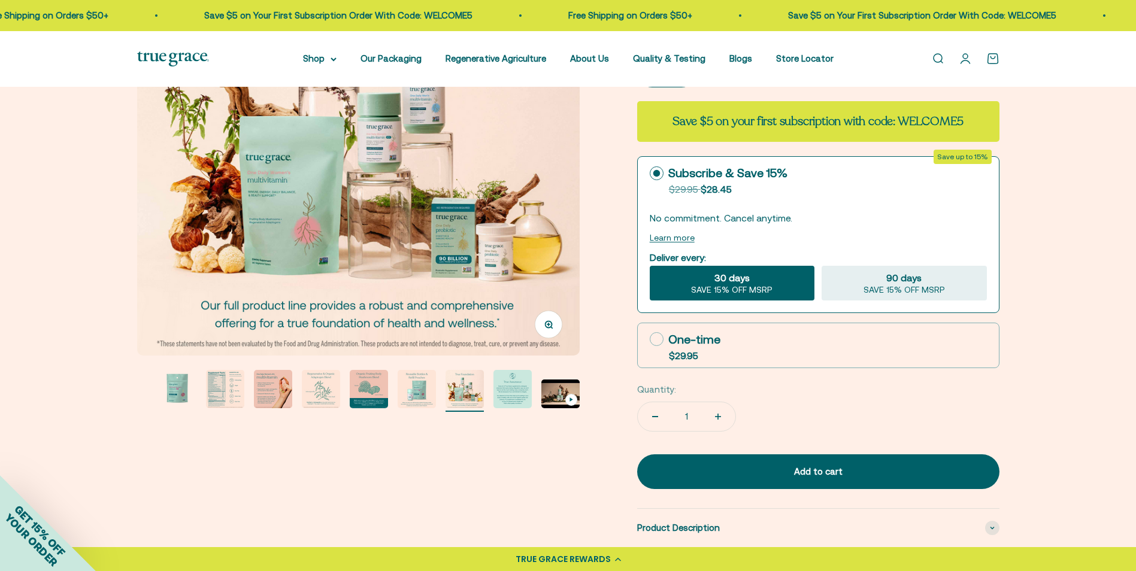
click at [503, 394] on img "Go to item 9" at bounding box center [513, 389] width 38 height 38
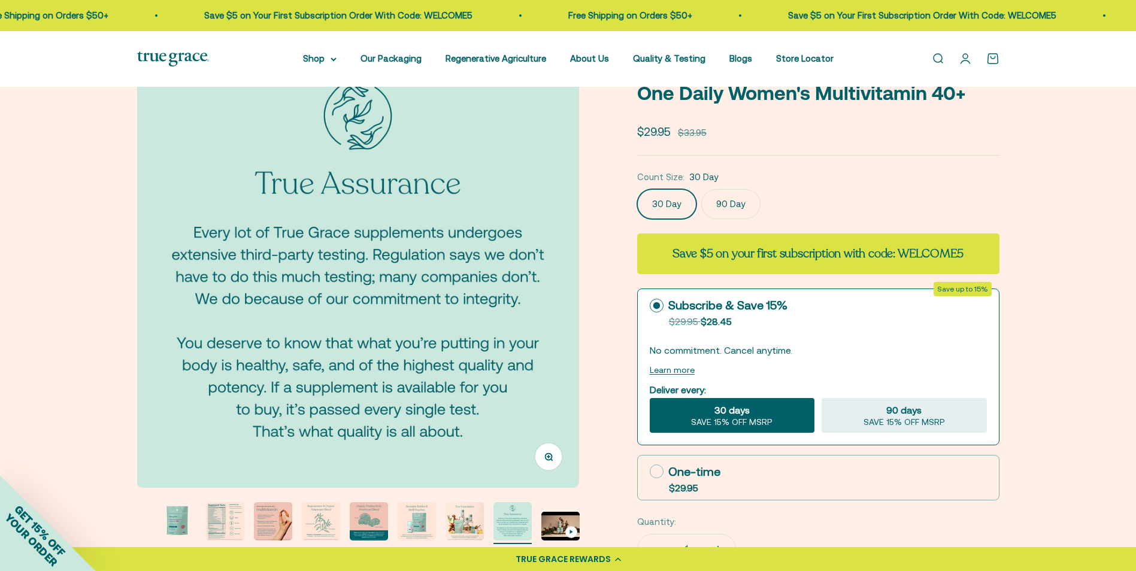
scroll to position [0, 0]
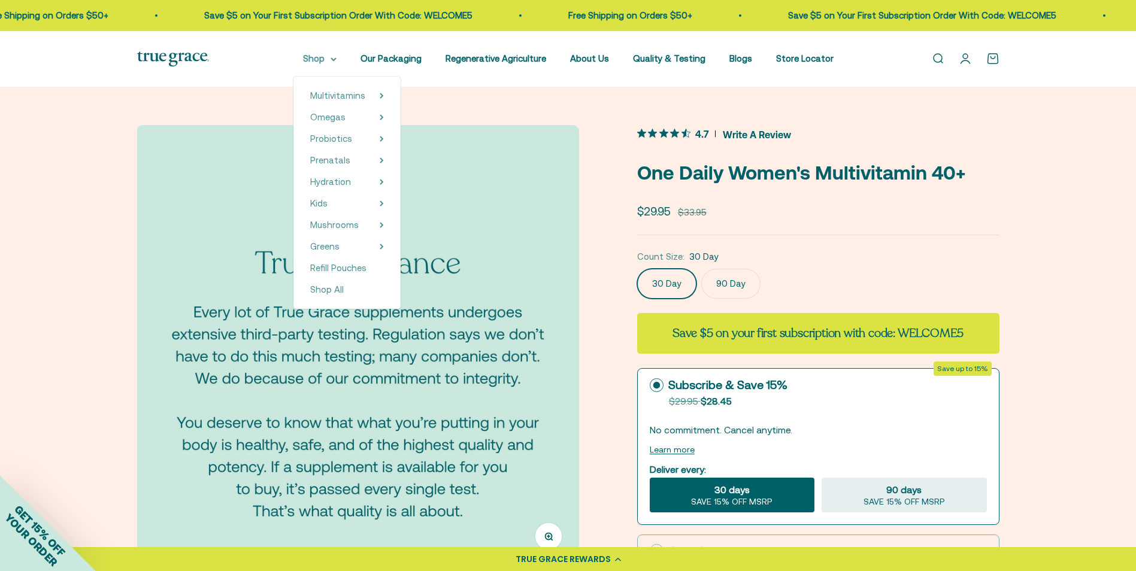
click at [325, 60] on summary "Shop" at bounding box center [320, 59] width 34 height 14
